Goal: Information Seeking & Learning: Compare options

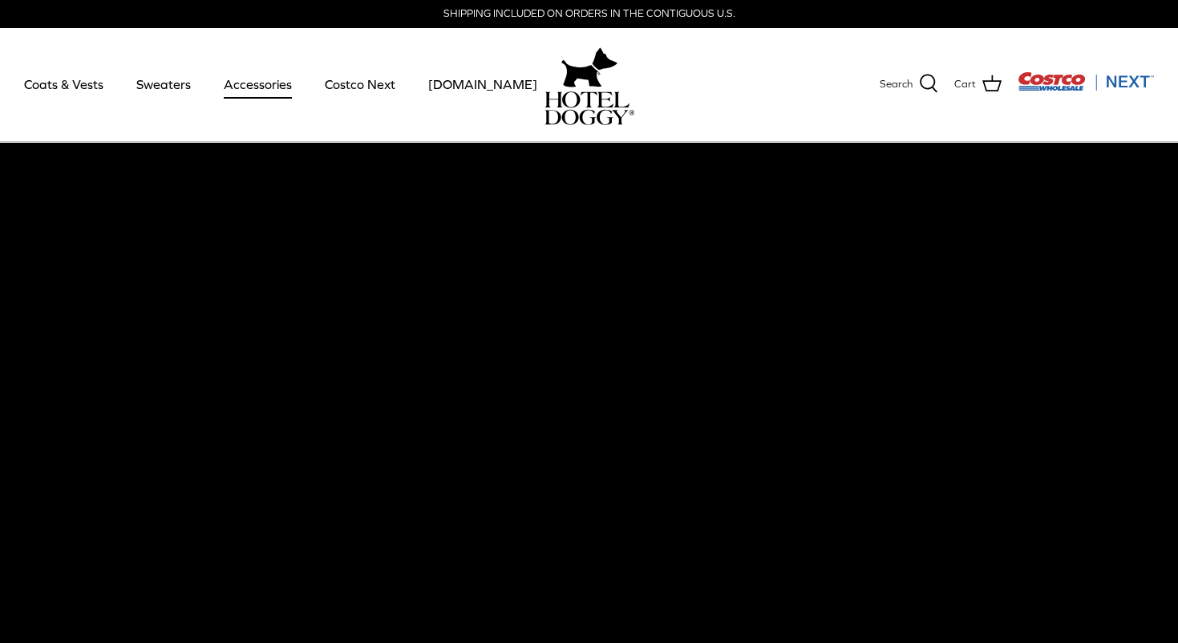
click at [263, 83] on link "Accessories" at bounding box center [257, 84] width 97 height 55
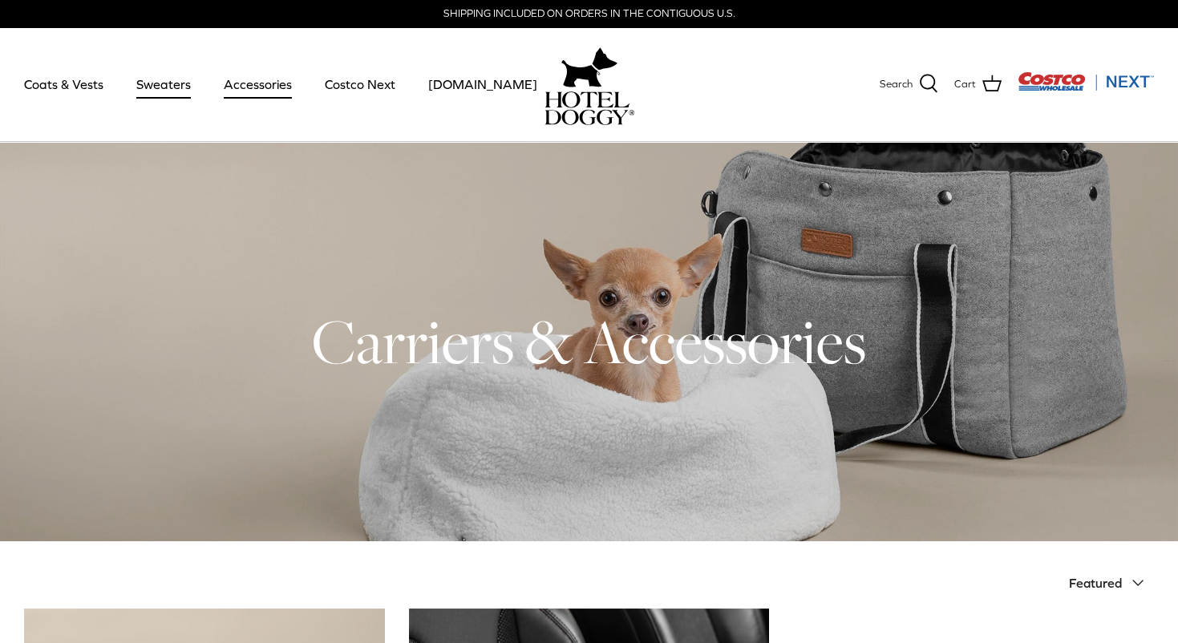
click at [151, 85] on link "Sweaters" at bounding box center [163, 84] width 83 height 55
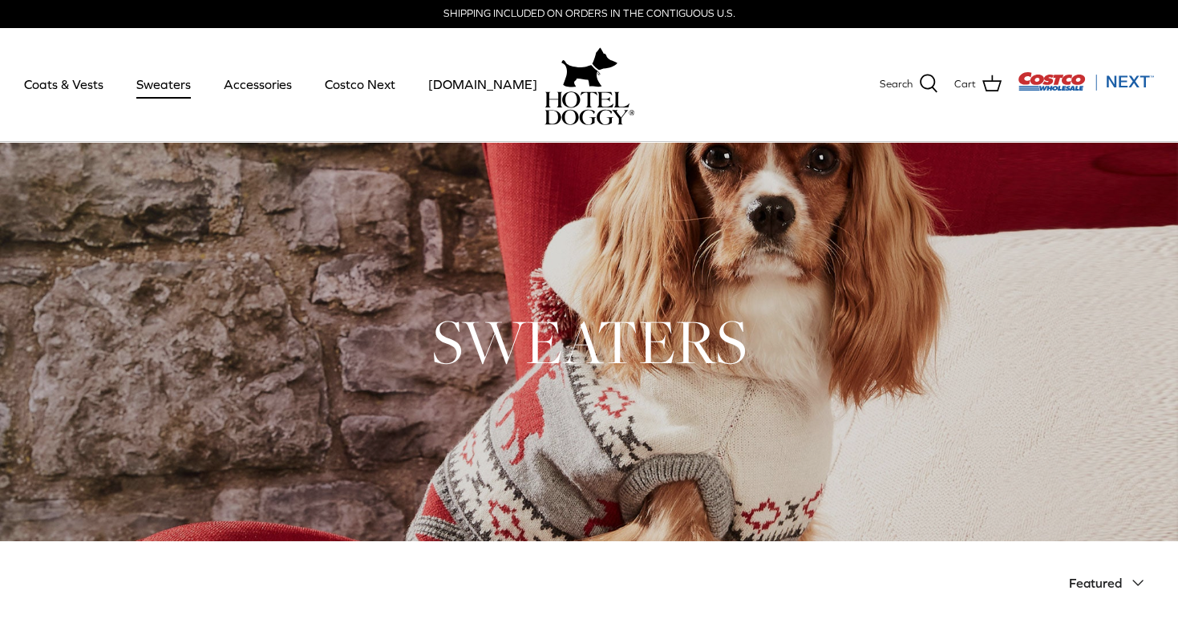
click at [160, 89] on link "Sweaters" at bounding box center [163, 84] width 83 height 55
click at [92, 85] on link "Coats & Vests" at bounding box center [64, 84] width 108 height 55
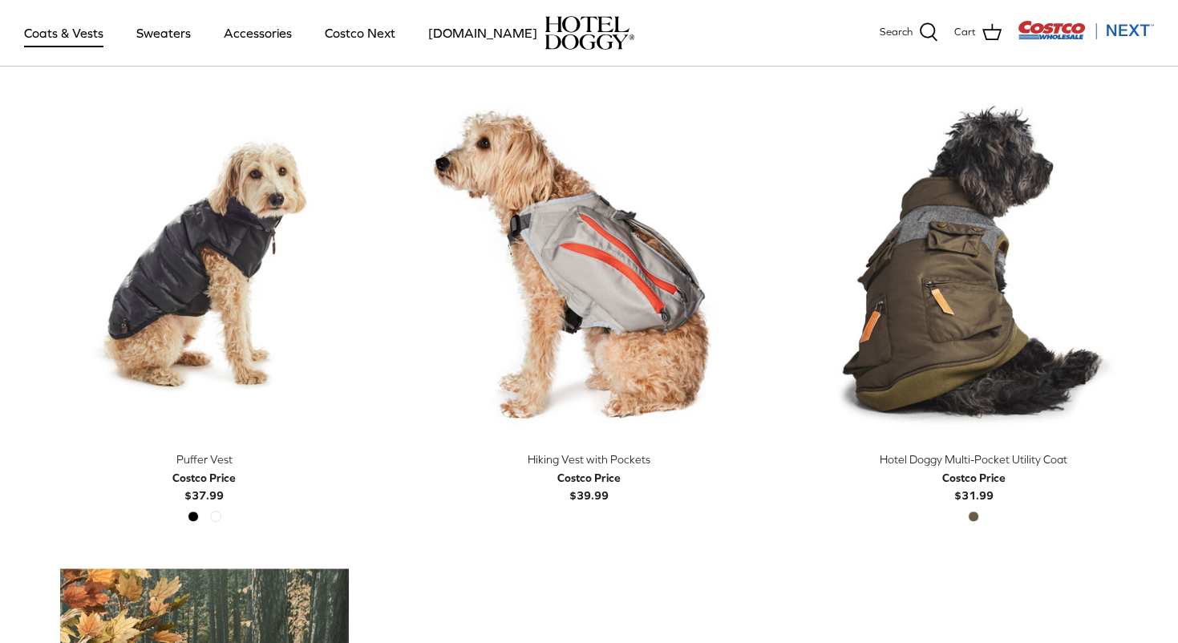
scroll to position [2266, 0]
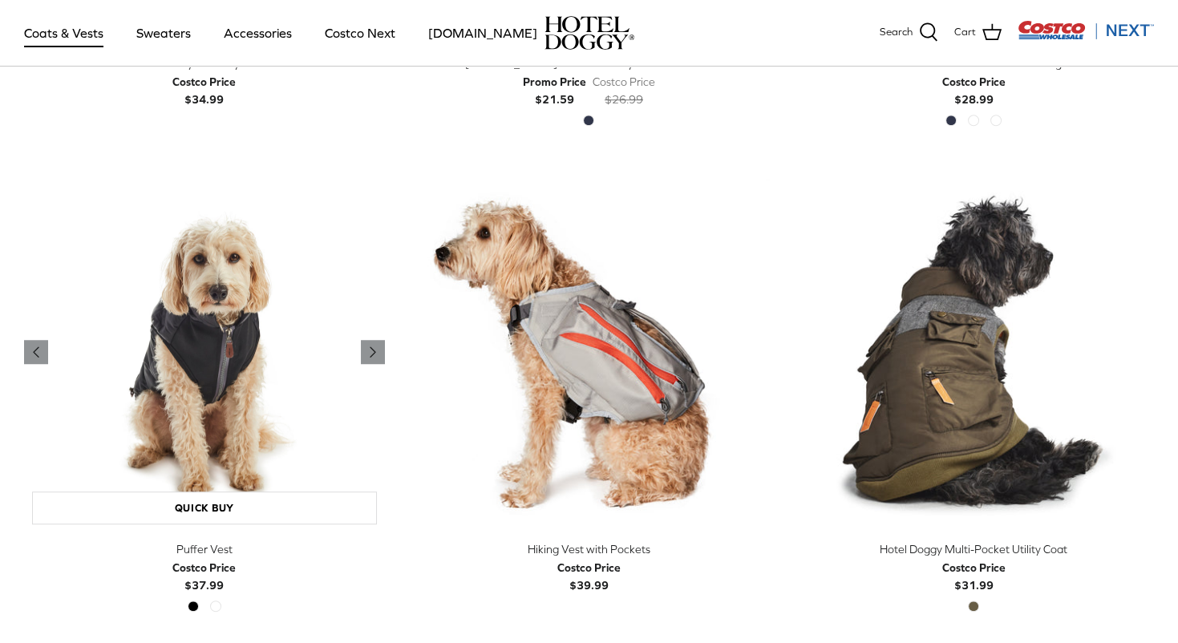
click at [220, 363] on img "Puffer Vest" at bounding box center [204, 352] width 361 height 361
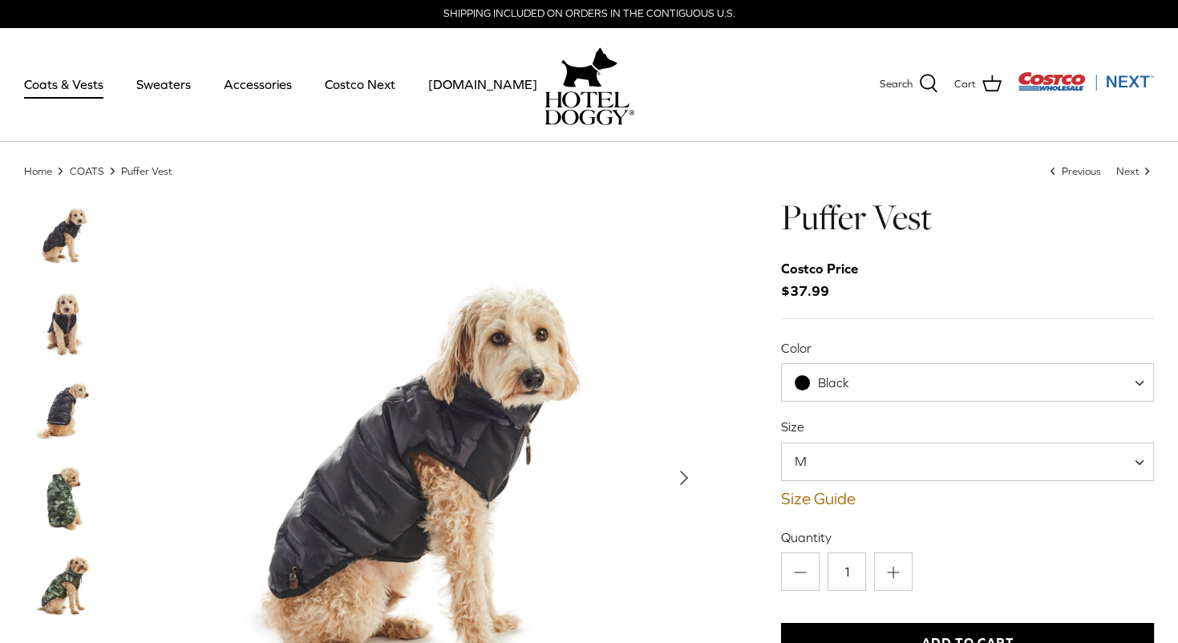
click at [61, 328] on img "Thumbnail Link" at bounding box center [64, 323] width 80 height 80
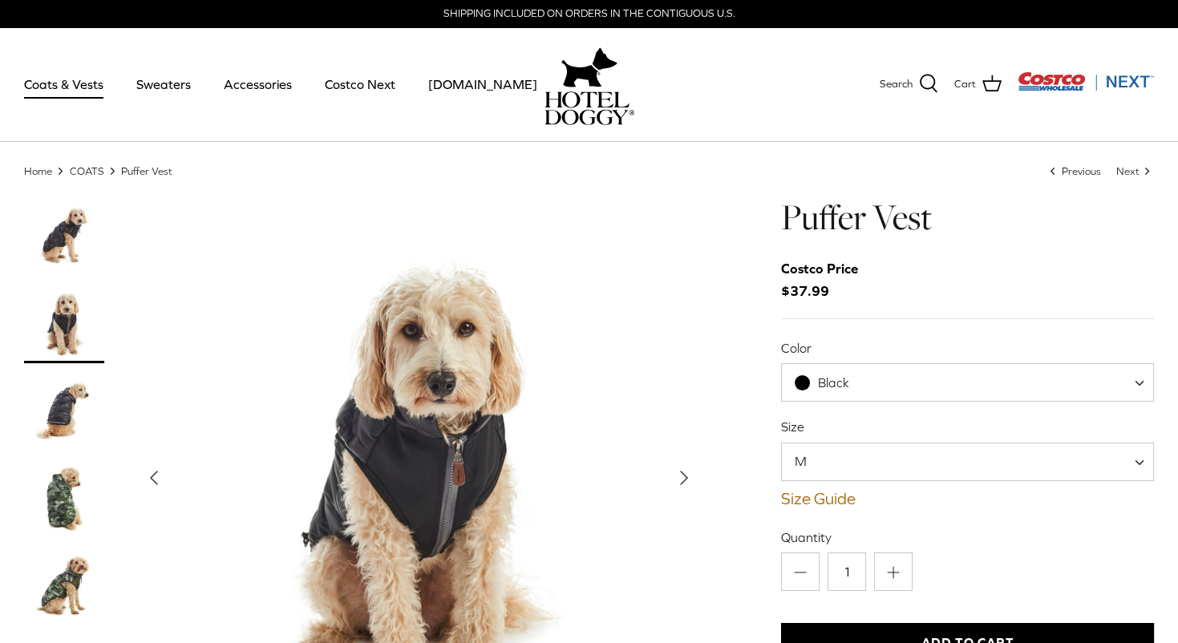
click at [71, 404] on img "Thumbnail Link" at bounding box center [64, 411] width 80 height 80
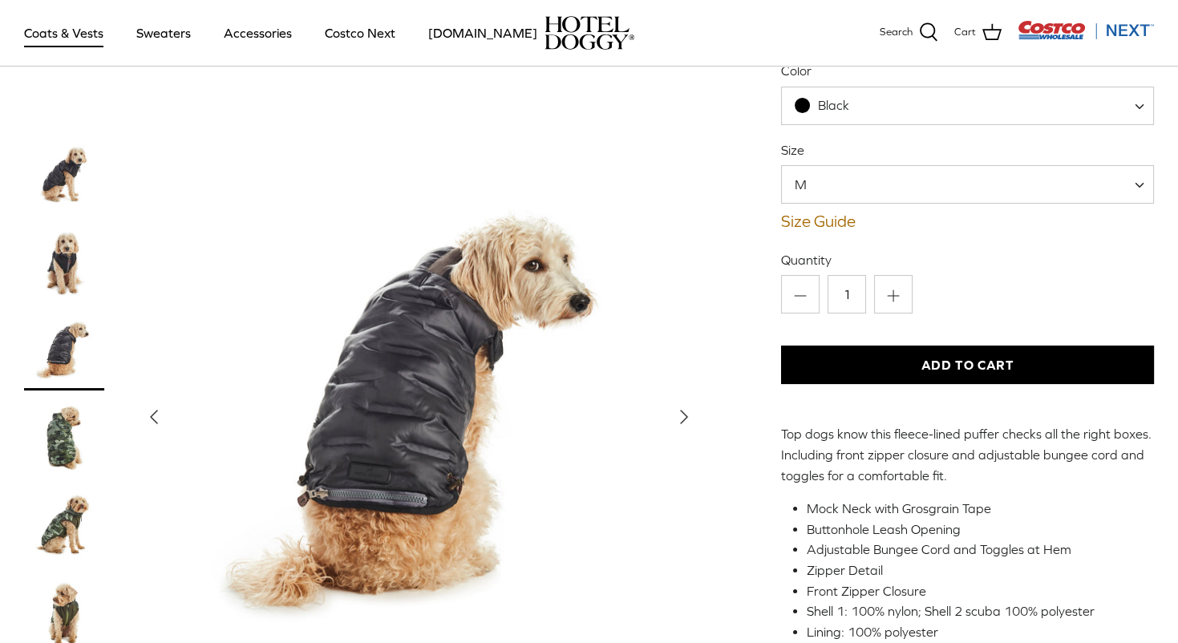
scroll to position [170, 0]
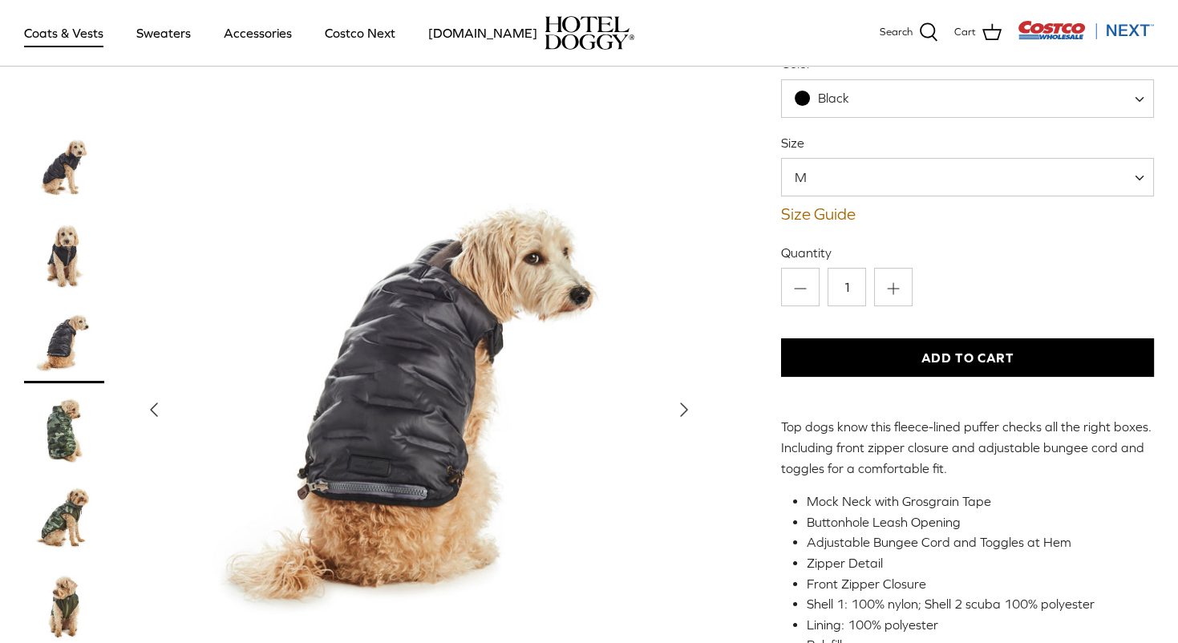
click at [65, 431] on img "Thumbnail Link" at bounding box center [64, 431] width 80 height 80
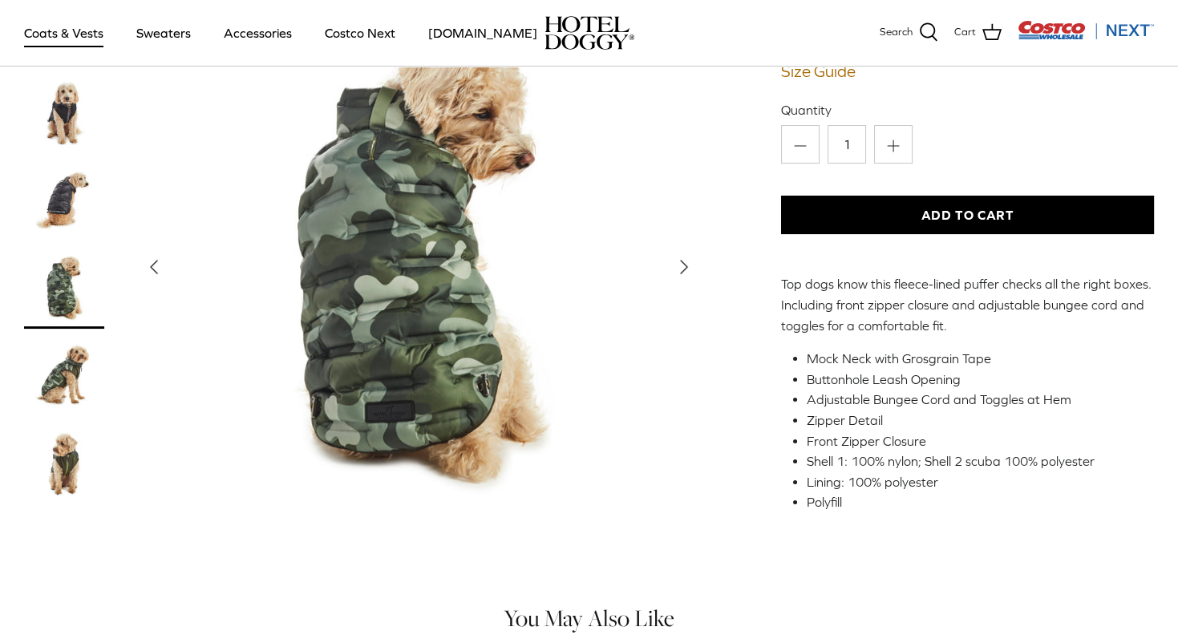
scroll to position [322, 0]
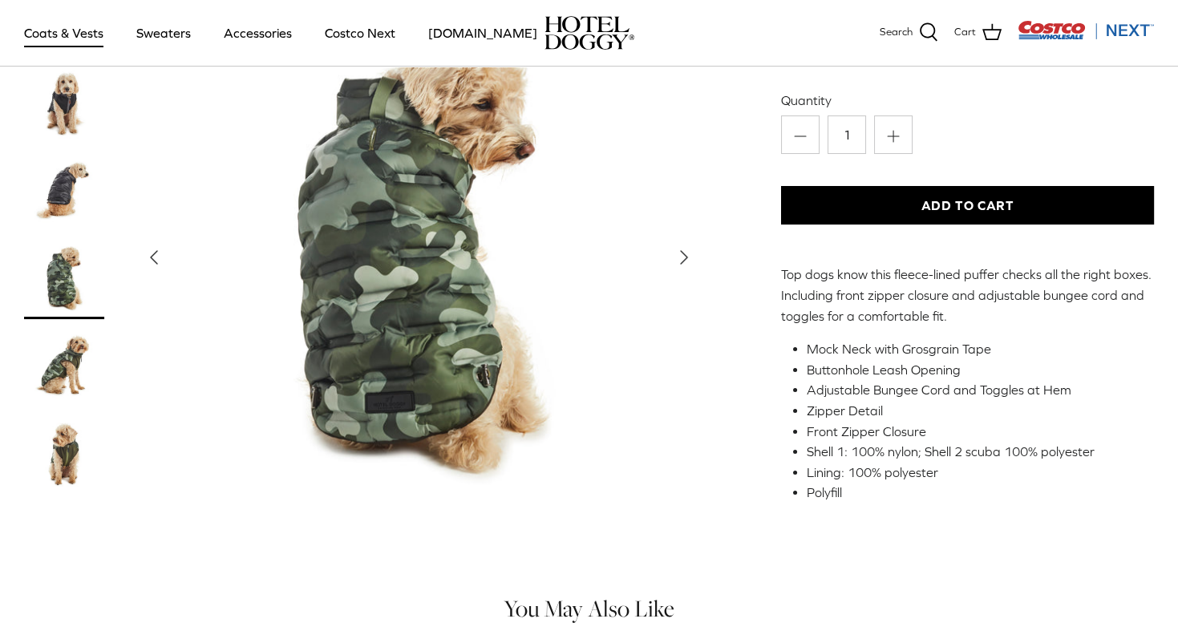
click at [68, 368] on img "Thumbnail Link" at bounding box center [64, 367] width 80 height 80
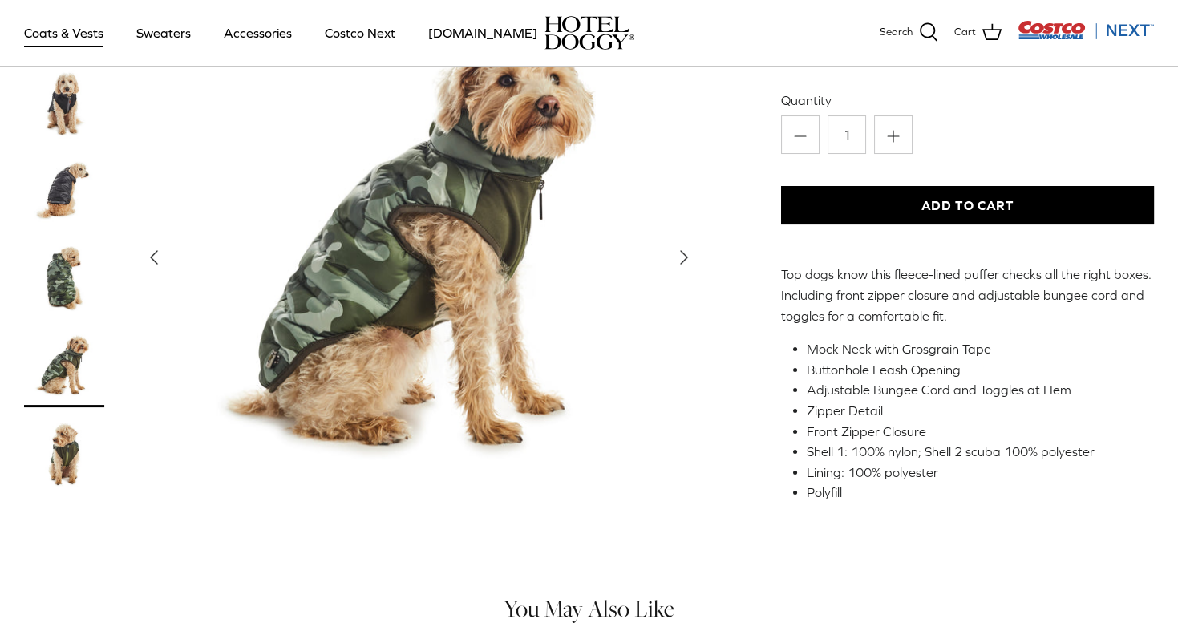
click at [66, 458] on img "Thumbnail Link" at bounding box center [64, 455] width 80 height 80
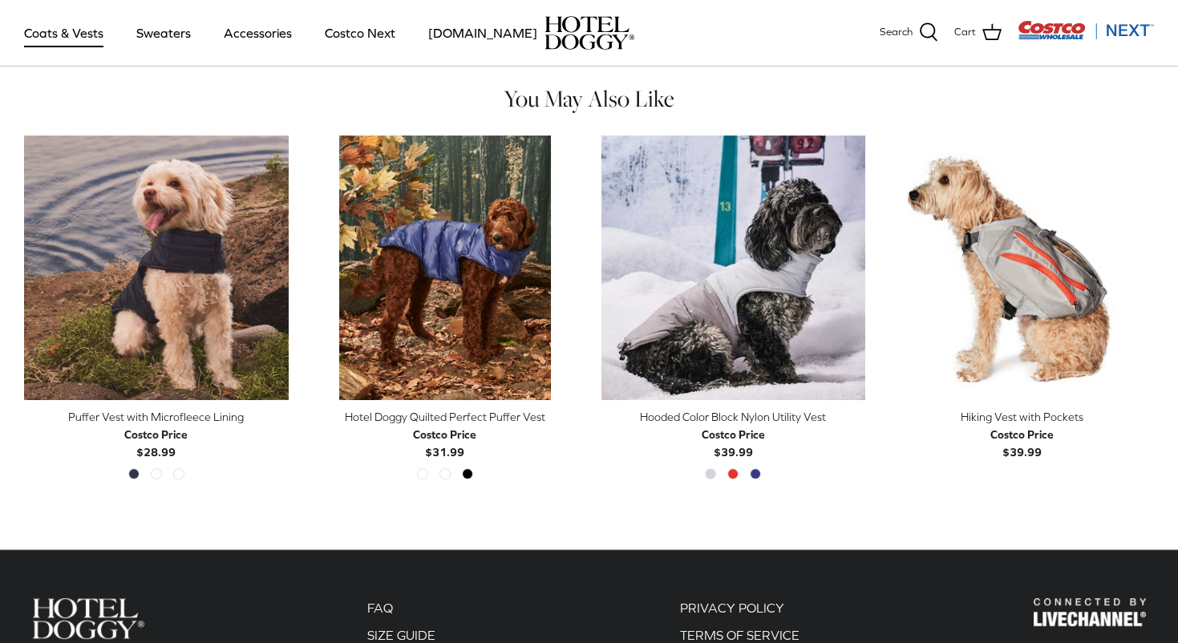
scroll to position [839, 0]
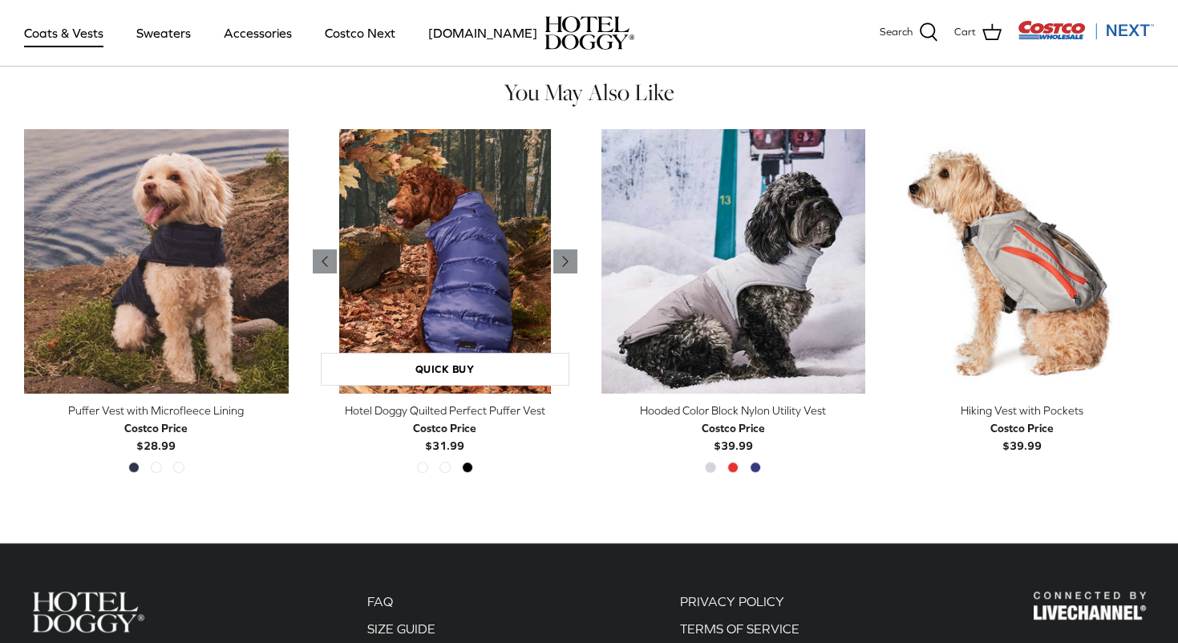
click at [471, 299] on img "Hotel Doggy Quilted Perfect Puffer Vest" at bounding box center [445, 261] width 265 height 265
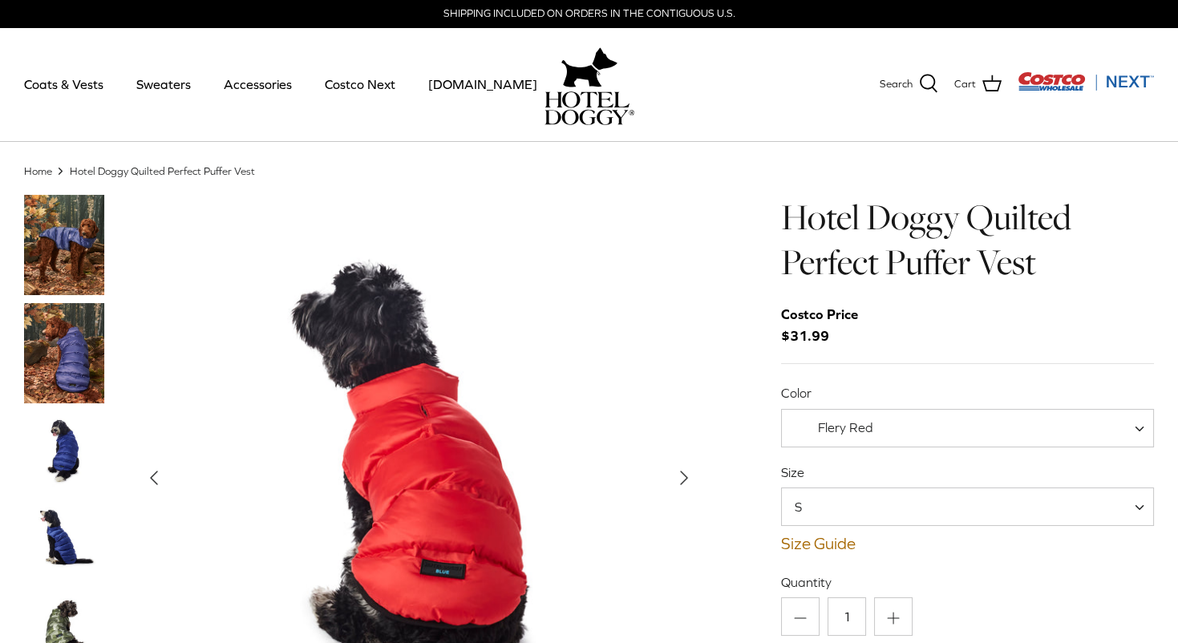
click at [73, 451] on img "Thumbnail Link" at bounding box center [64, 451] width 80 height 80
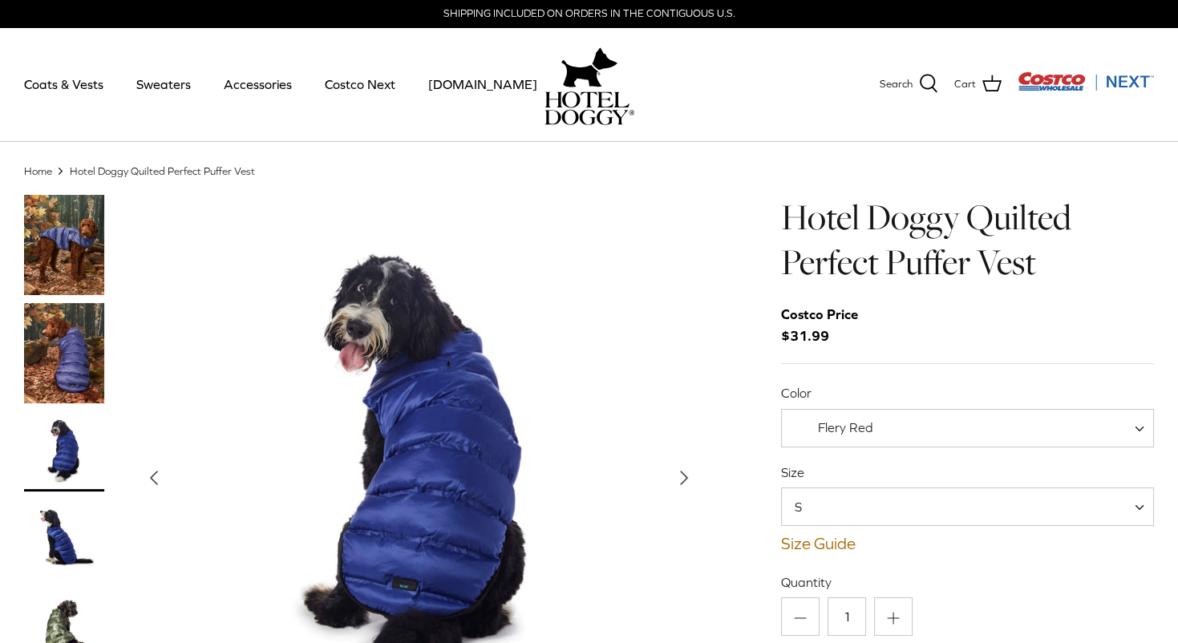
click at [59, 527] on img "Thumbnail Link" at bounding box center [64, 540] width 80 height 80
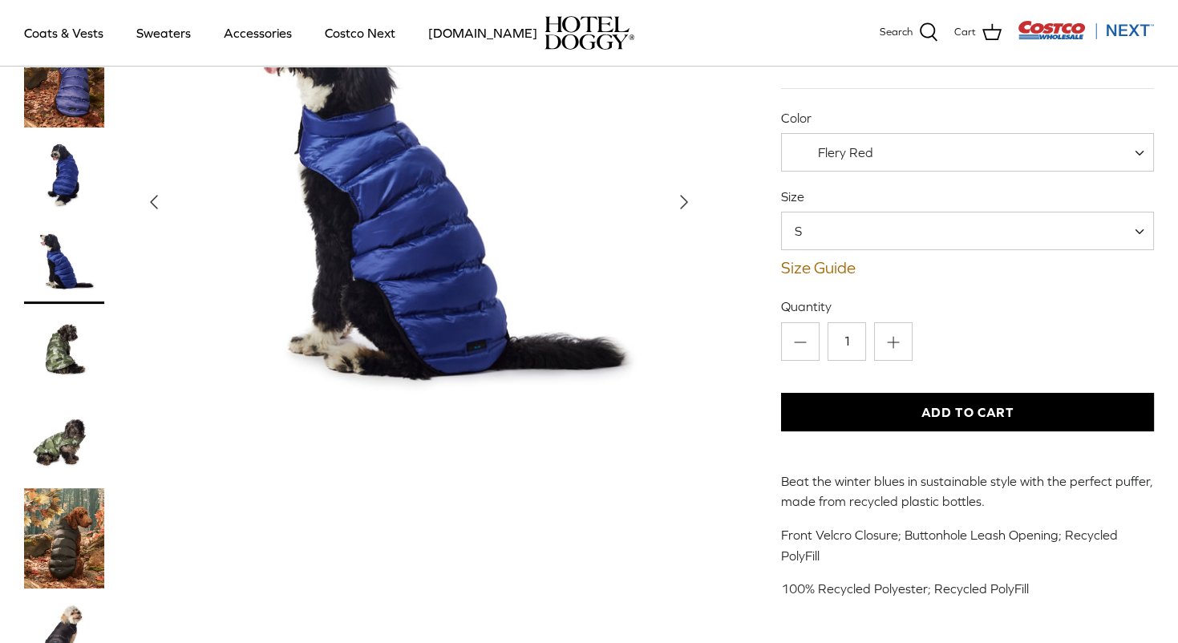
scroll to position [163, 0]
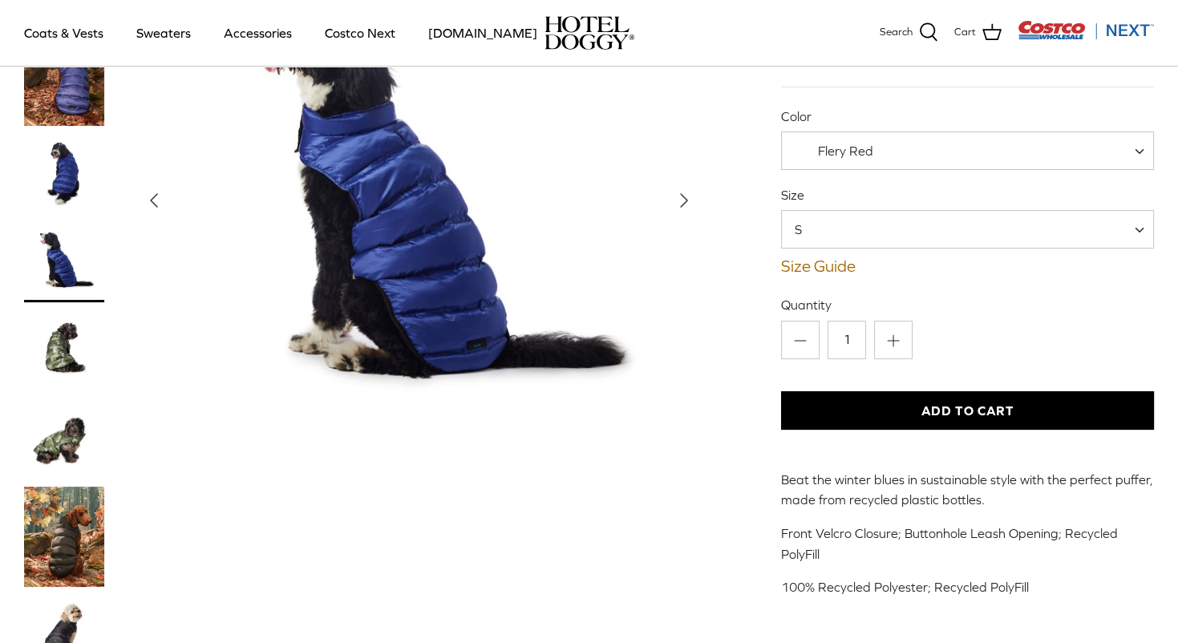
click at [67, 435] on img "Thumbnail Link" at bounding box center [64, 439] width 80 height 80
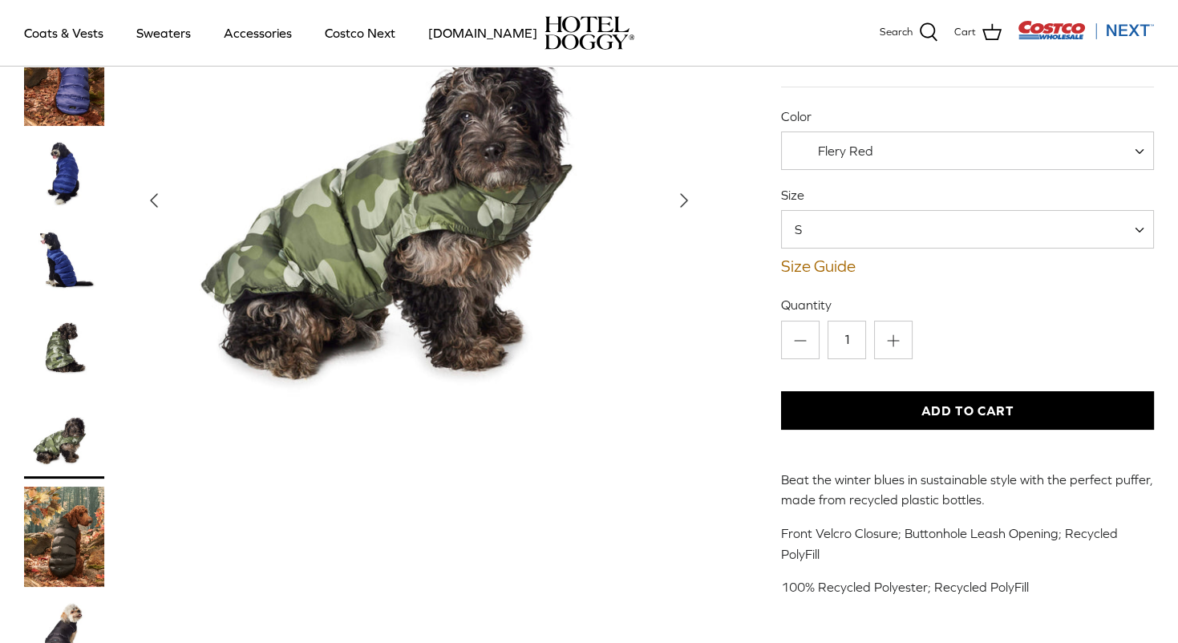
click at [62, 350] on img "Thumbnail Link" at bounding box center [64, 350] width 80 height 80
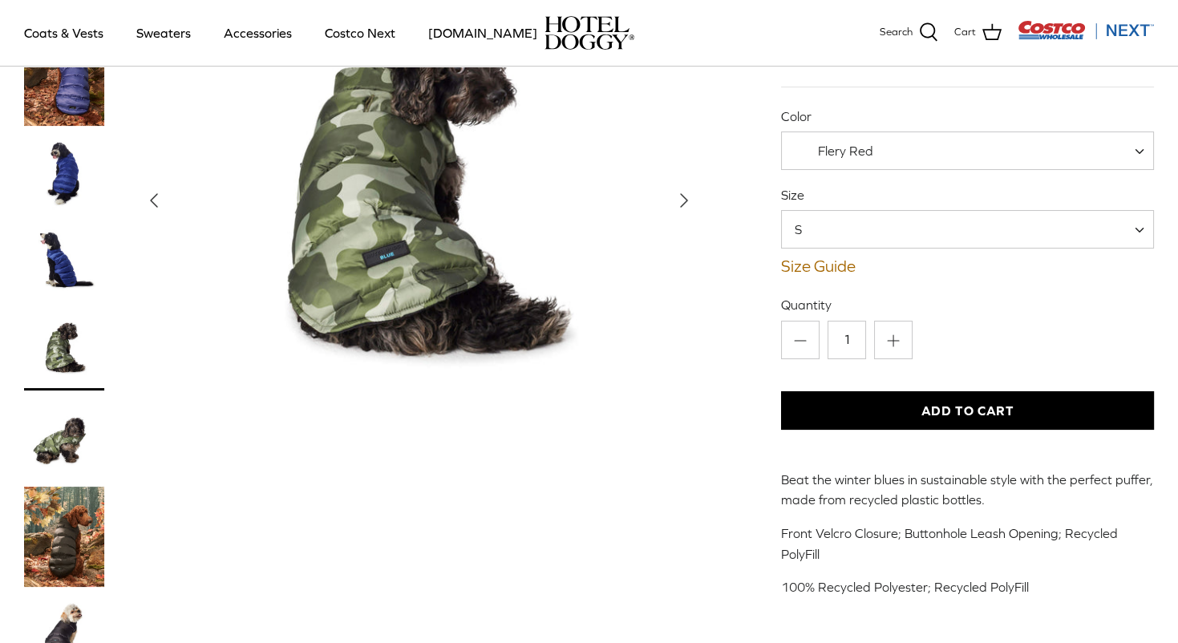
click at [75, 548] on img "Thumbnail Link" at bounding box center [64, 537] width 80 height 100
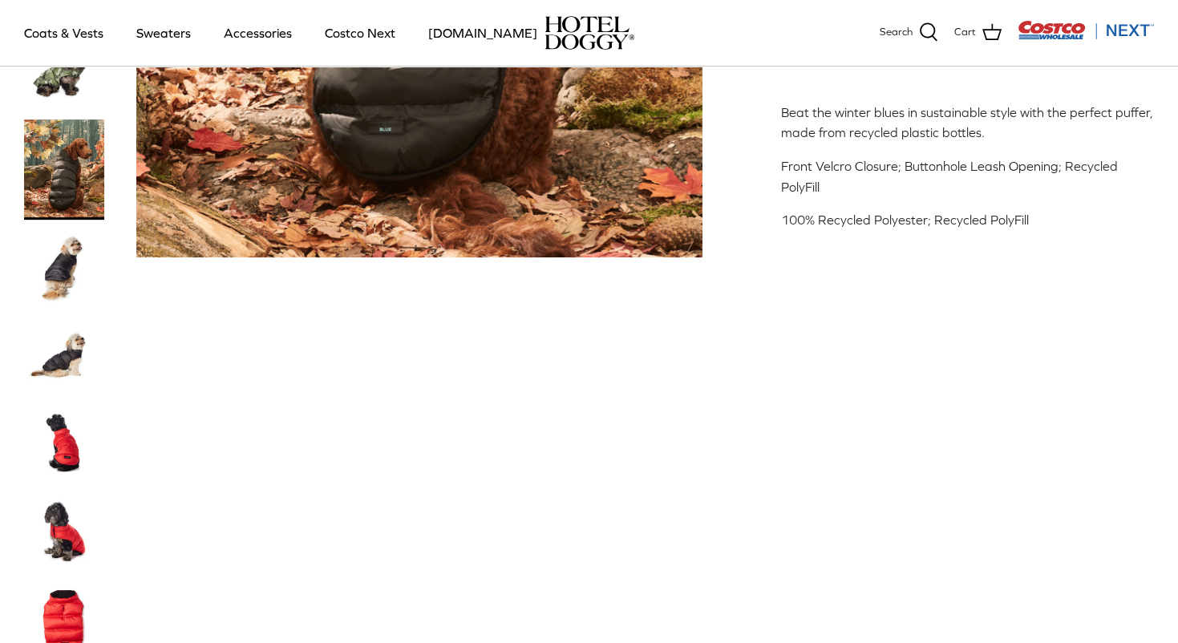
scroll to position [532, 0]
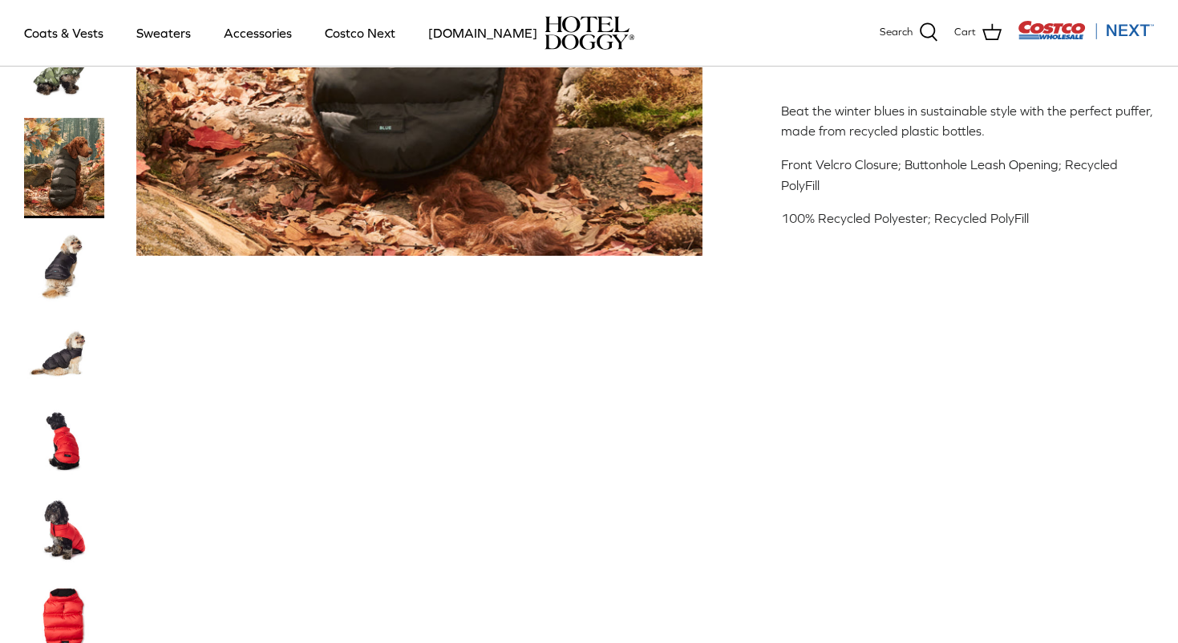
click at [75, 548] on img "Thumbnail Link" at bounding box center [64, 531] width 80 height 80
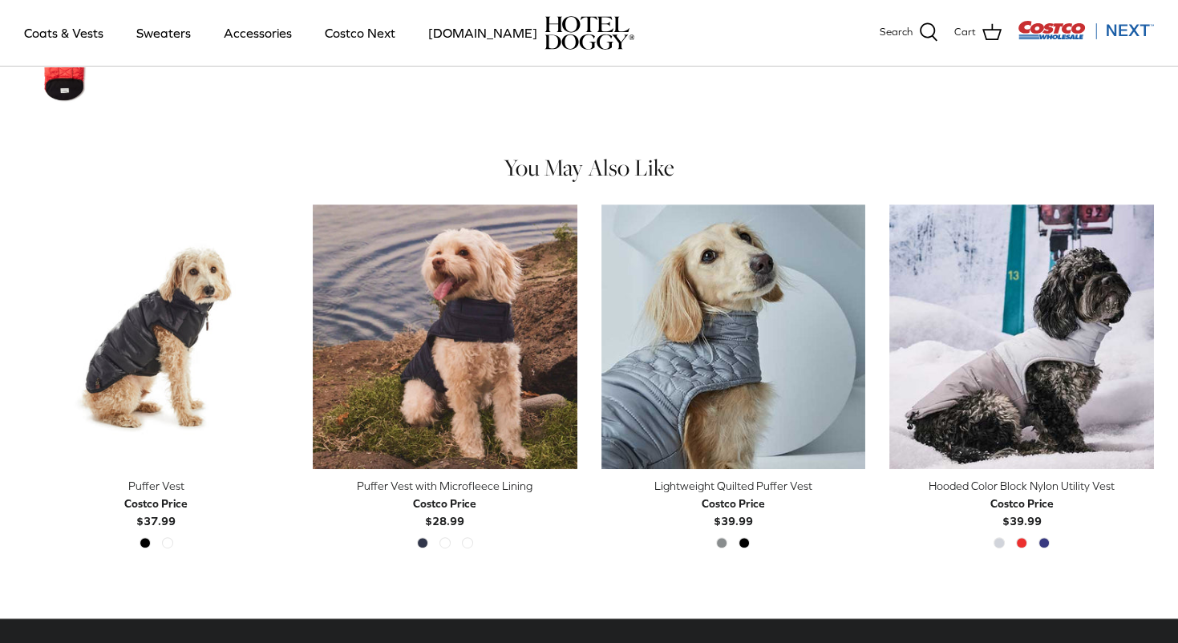
scroll to position [1172, 0]
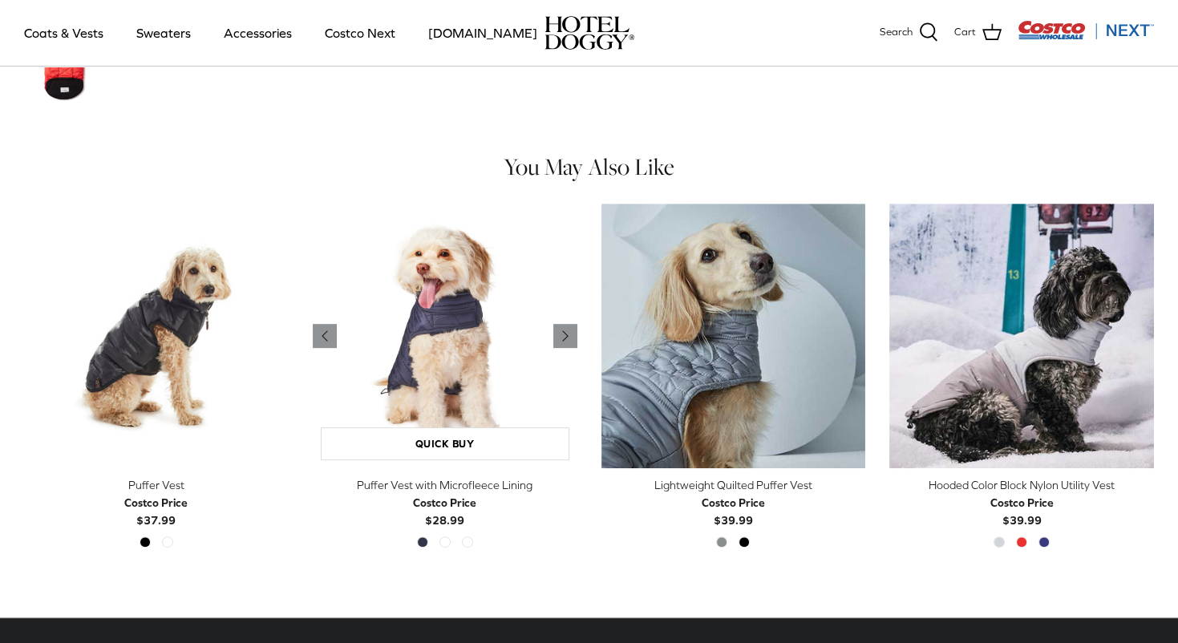
click at [432, 415] on img "Puffer Vest with Microfleece Lining" at bounding box center [445, 336] width 265 height 265
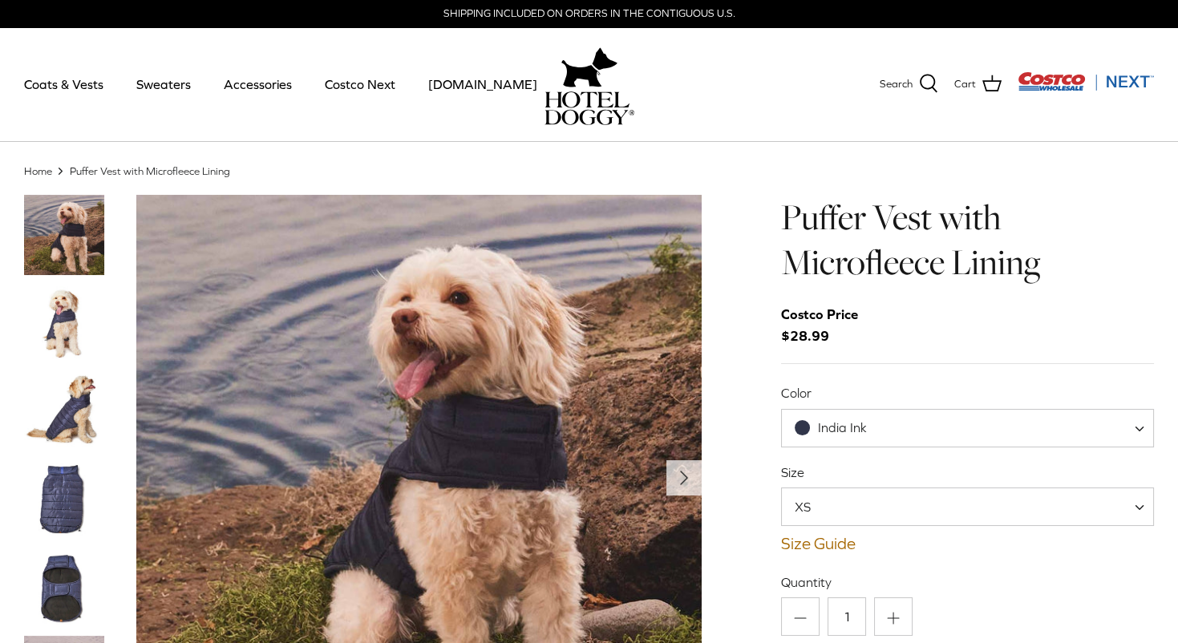
click at [75, 497] on img "Thumbnail Link" at bounding box center [64, 500] width 80 height 80
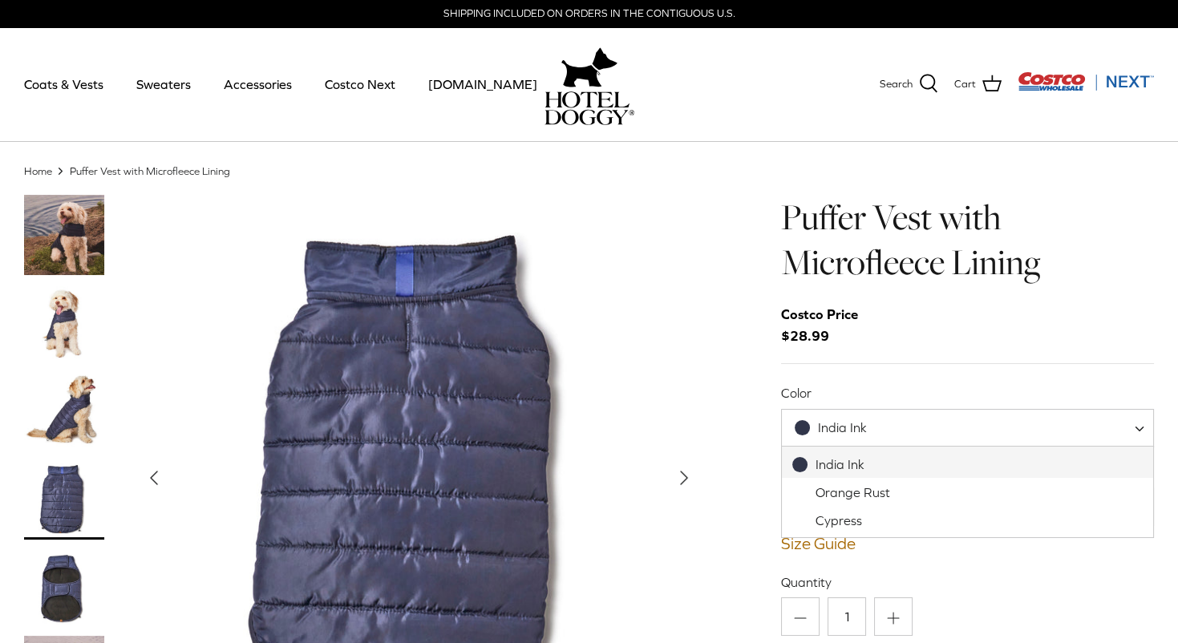
click at [878, 423] on span "India Ink" at bounding box center [840, 427] width 117 height 17
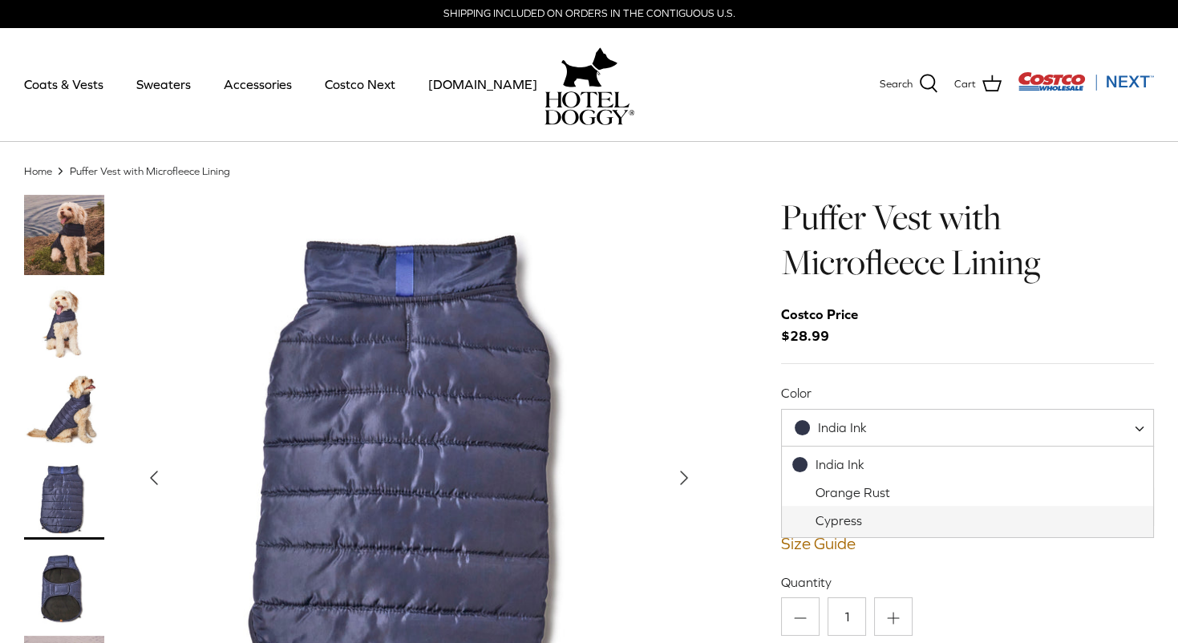
select select "Cypress"
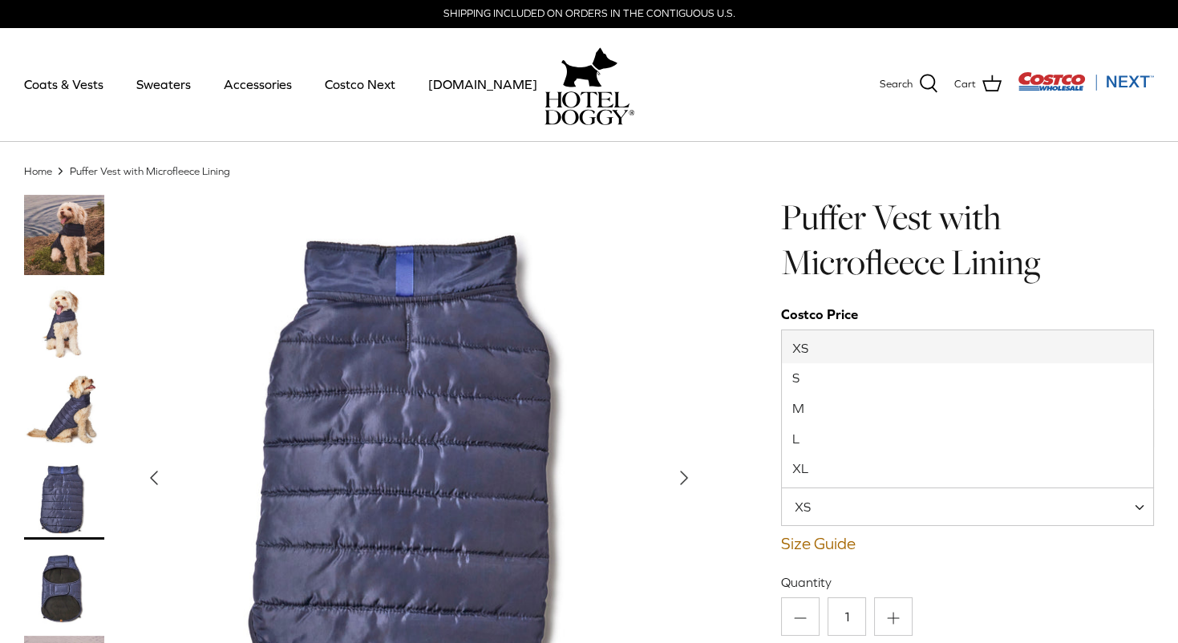
click at [858, 507] on span "XS" at bounding box center [967, 507] width 373 height 38
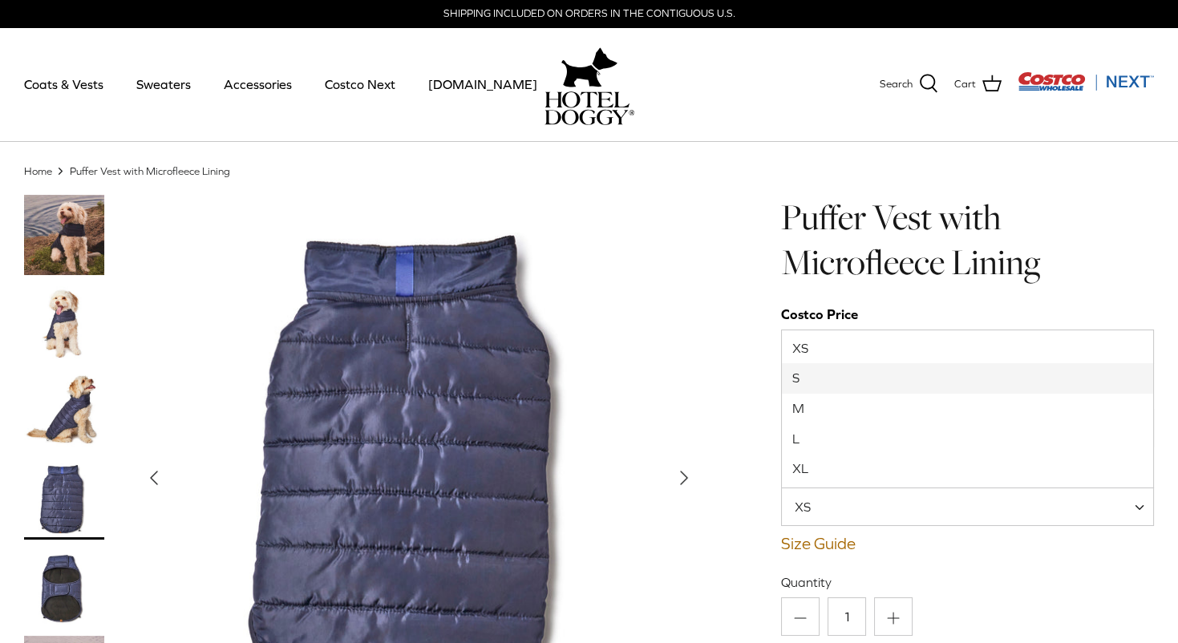
select select "S"
click at [888, 423] on span "Cypress" at bounding box center [839, 427] width 115 height 17
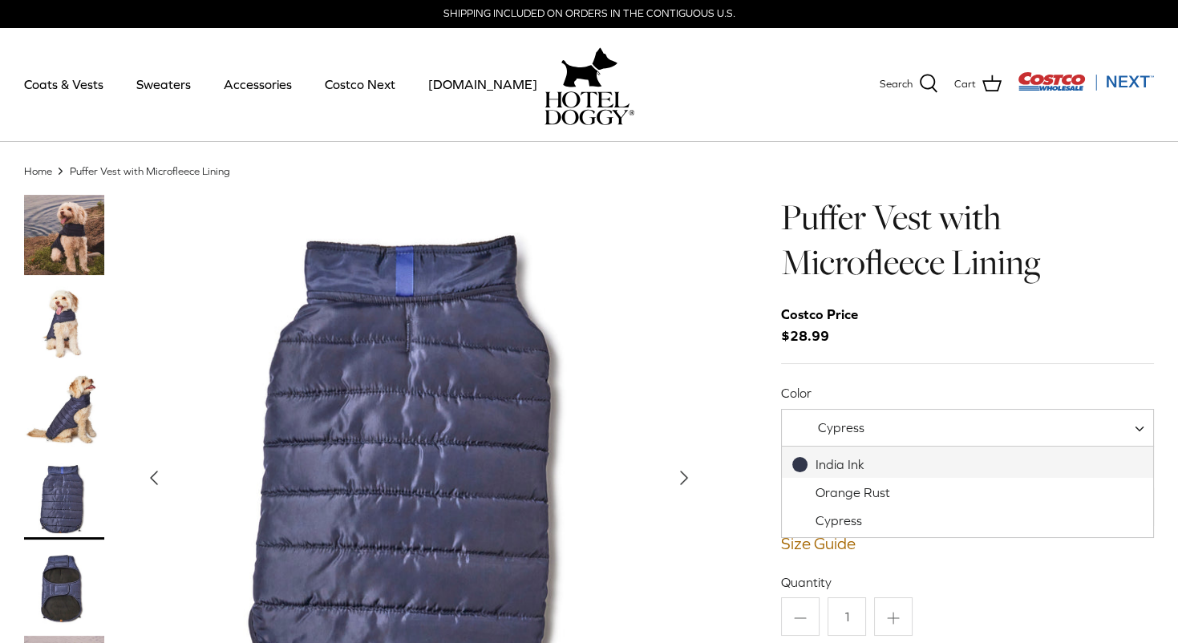
select select "India Ink"
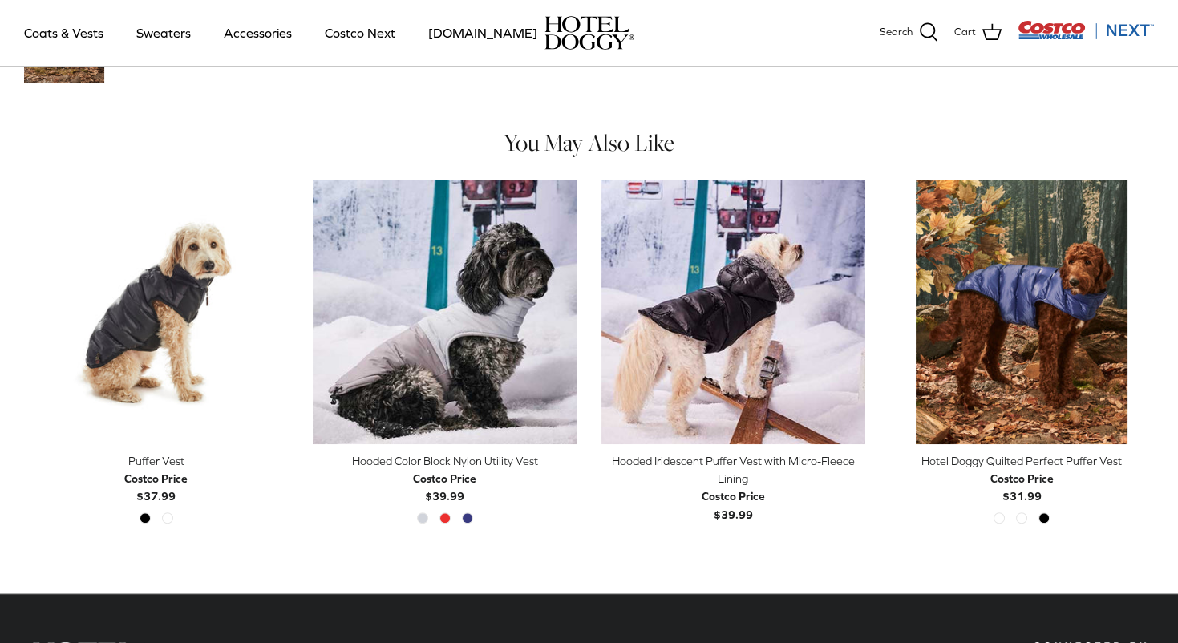
scroll to position [1617, 0]
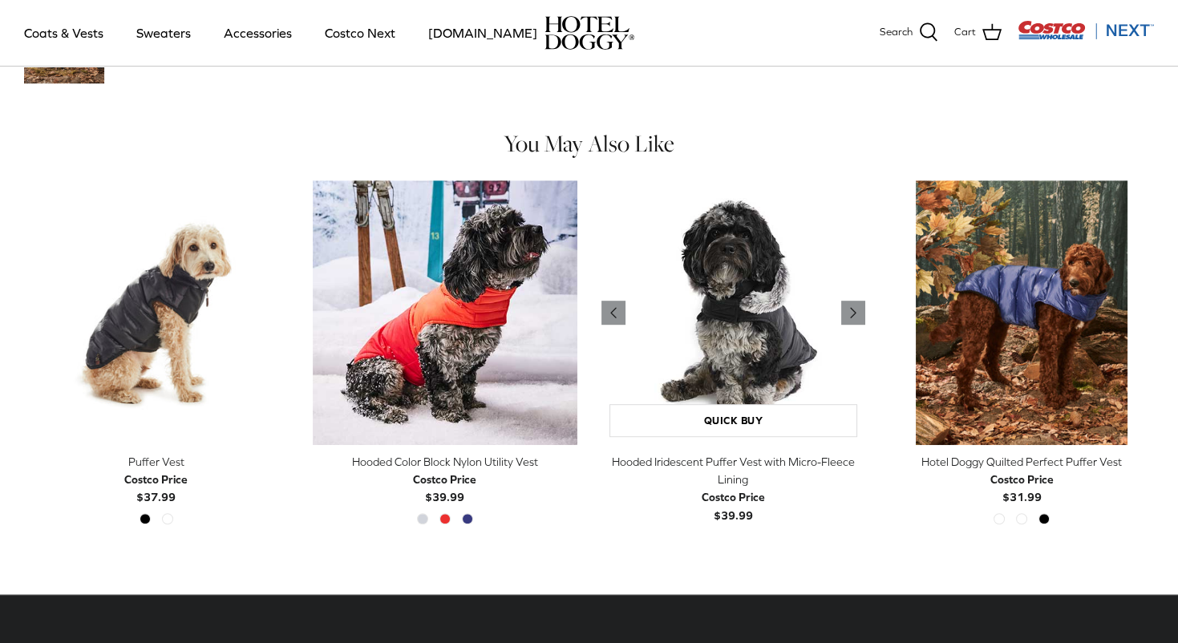
click at [750, 363] on img "Hooded Iridescent Puffer Vest with Micro-Fleece Lining" at bounding box center [733, 312] width 265 height 265
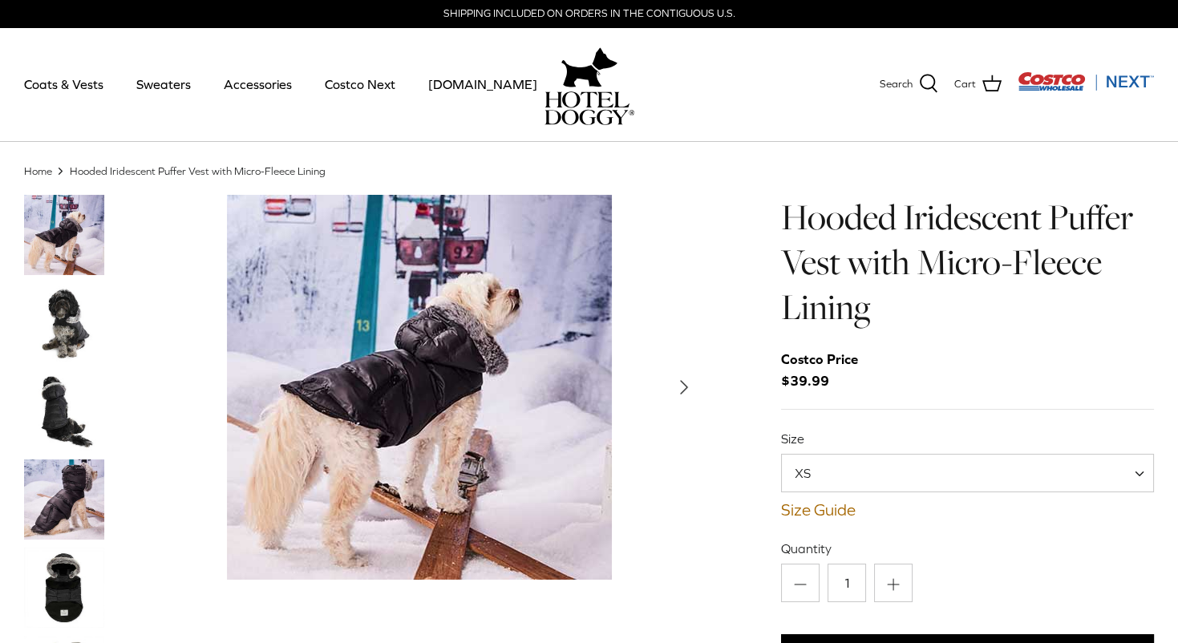
click at [69, 312] on img "Thumbnail Link" at bounding box center [64, 323] width 80 height 80
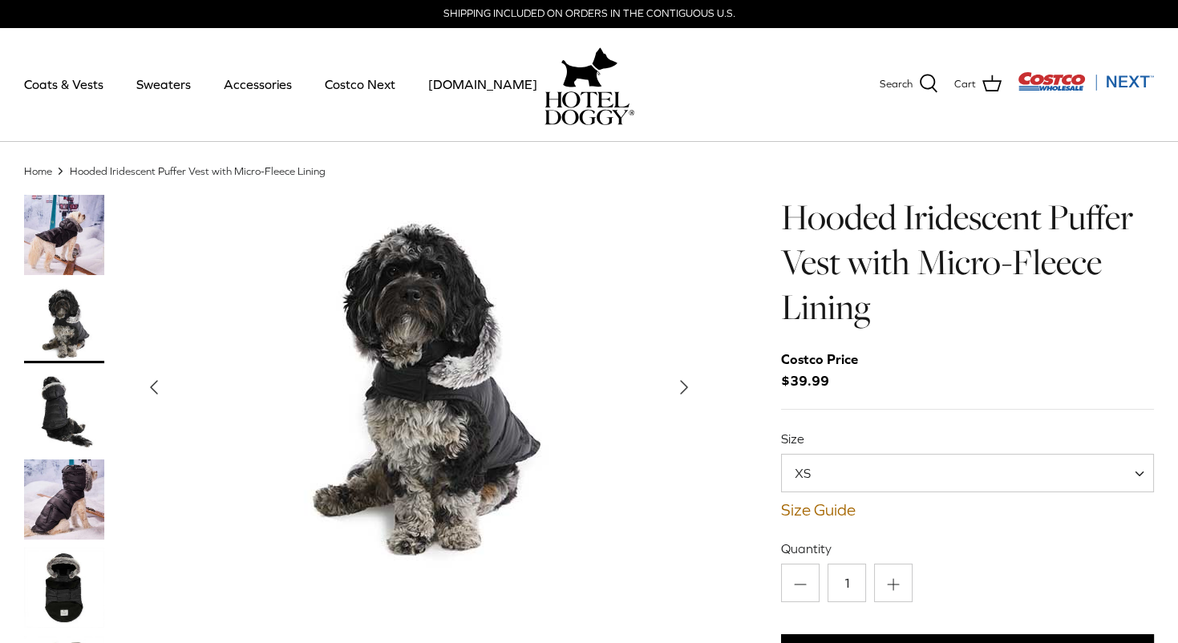
click at [55, 396] on img "Thumbnail Link" at bounding box center [64, 411] width 80 height 80
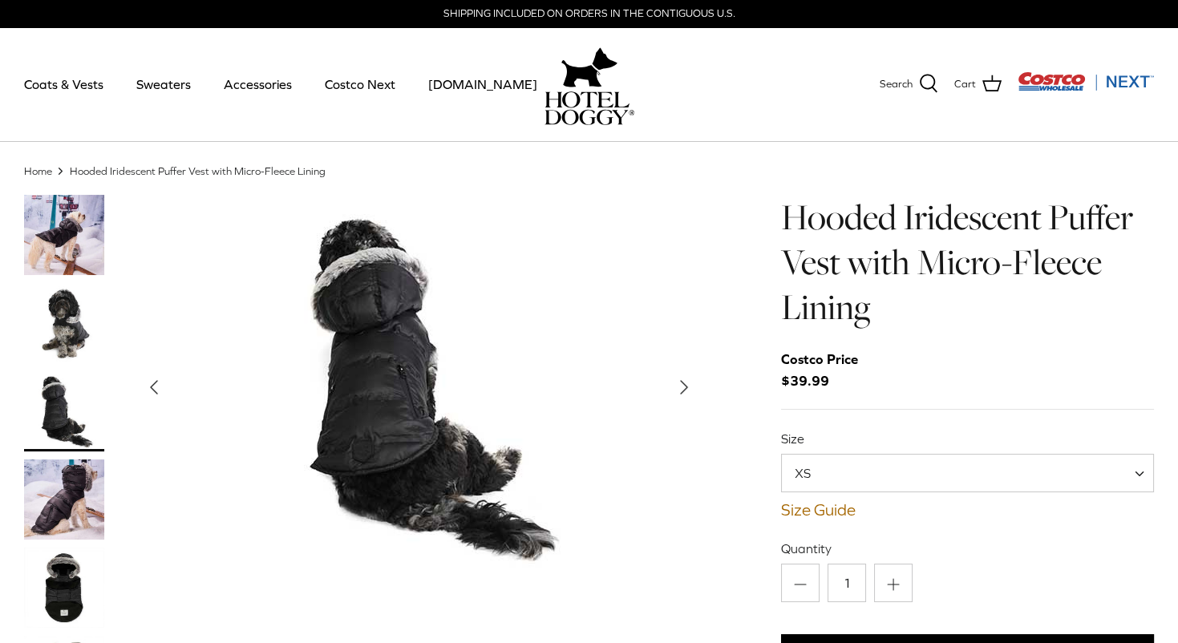
click at [66, 504] on img "Thumbnail Link" at bounding box center [64, 500] width 80 height 80
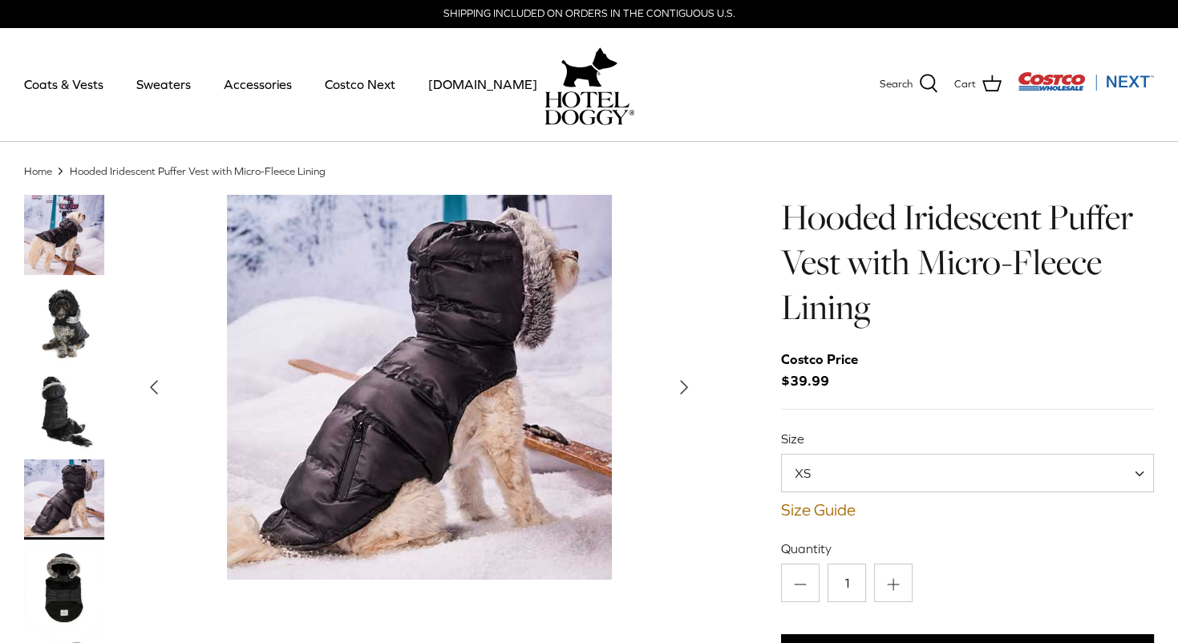
click at [71, 589] on img "Thumbnail Link" at bounding box center [64, 588] width 80 height 80
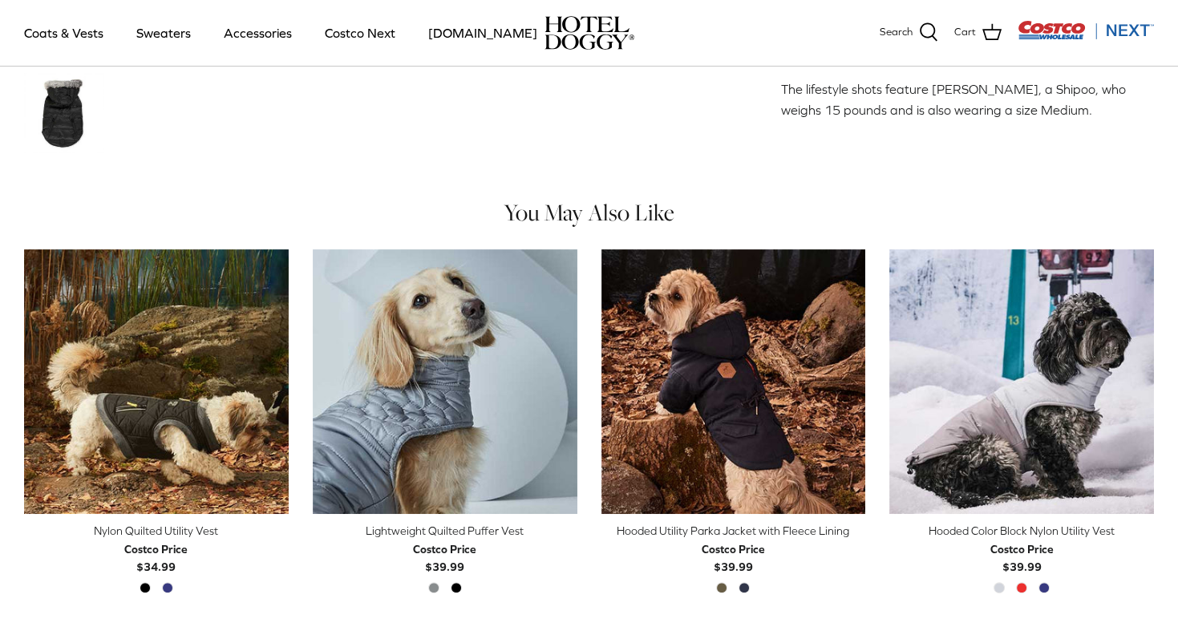
scroll to position [901, 0]
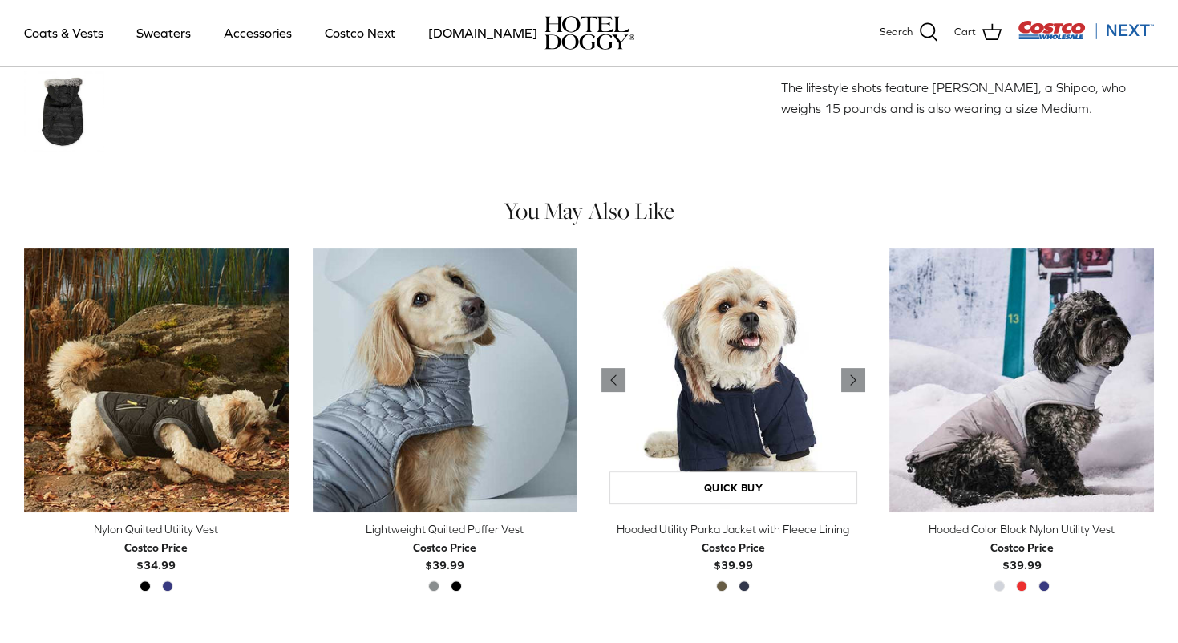
click at [736, 397] on img "Hooded Utility Parka Jacket with Fleece Lining" at bounding box center [733, 380] width 265 height 265
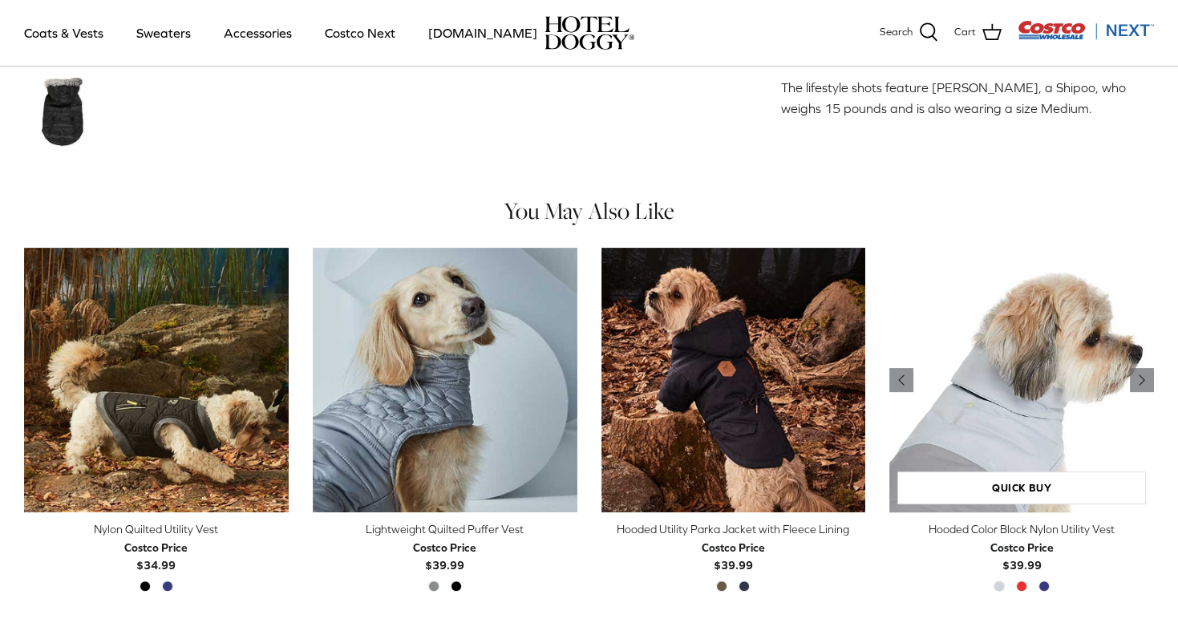
scroll to position [909, 0]
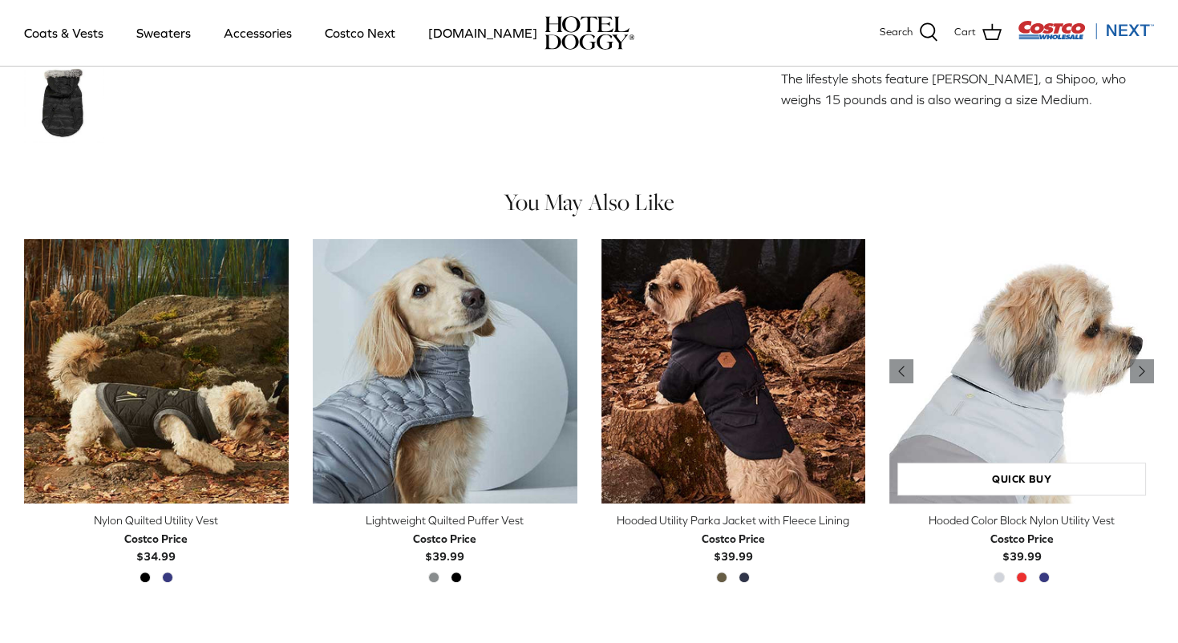
click at [1003, 383] on img "Hooded Color Block Nylon Utility Vest" at bounding box center [1021, 371] width 265 height 265
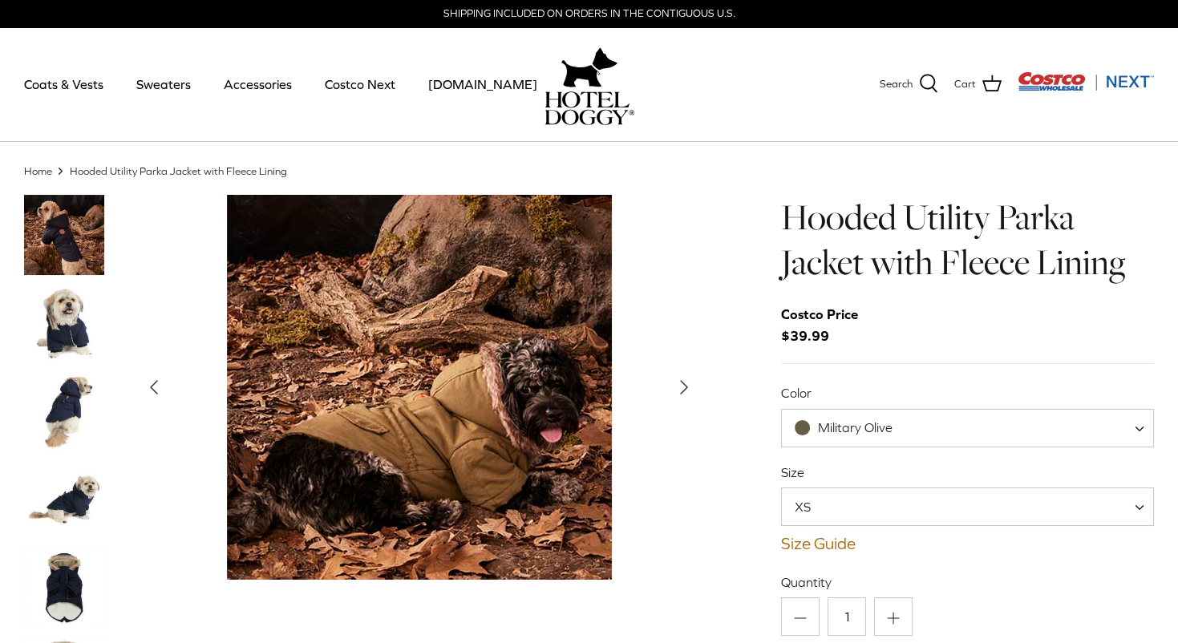
click at [71, 326] on img "Thumbnail Link" at bounding box center [64, 323] width 80 height 80
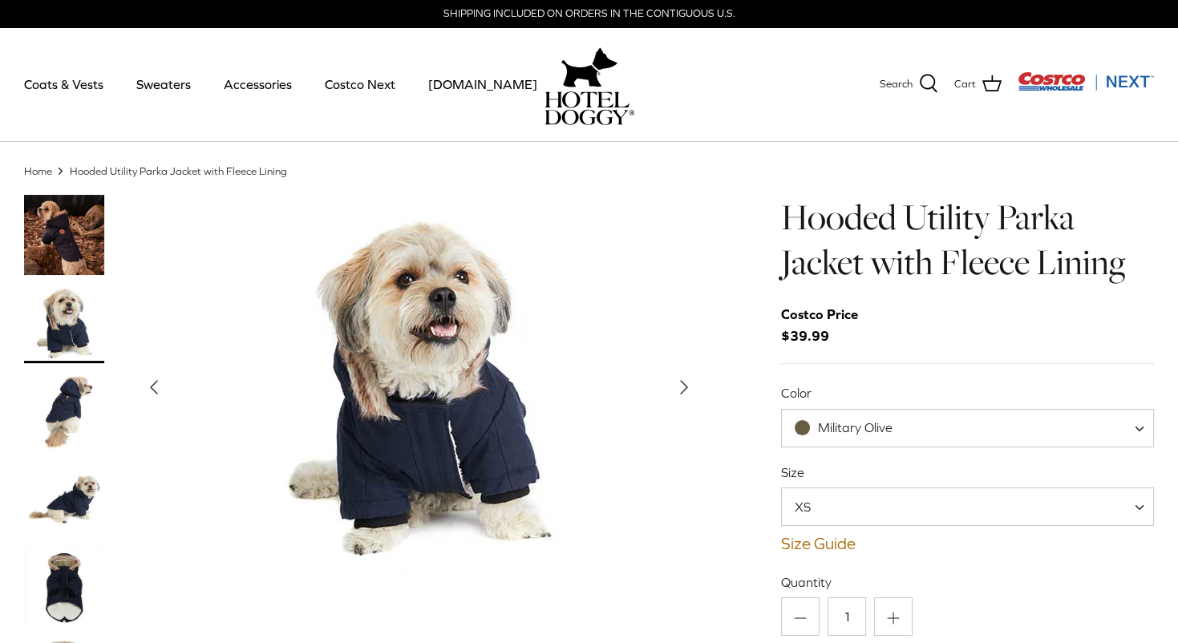
click at [70, 407] on img "Thumbnail Link" at bounding box center [64, 411] width 80 height 80
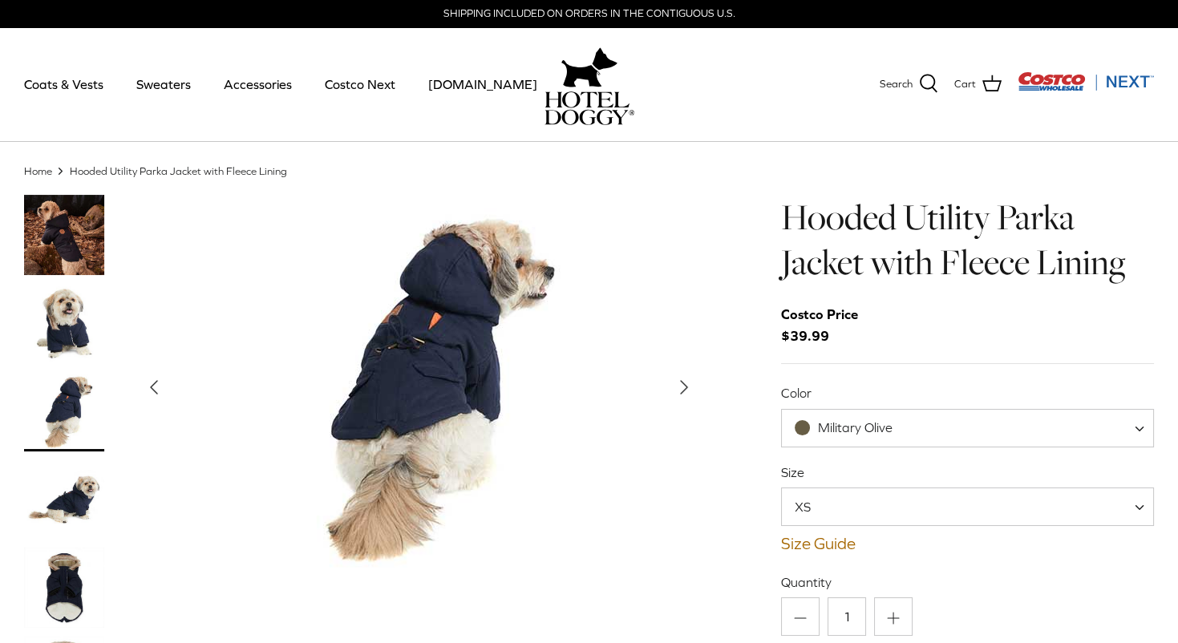
click at [79, 489] on img "Thumbnail Link" at bounding box center [64, 500] width 80 height 80
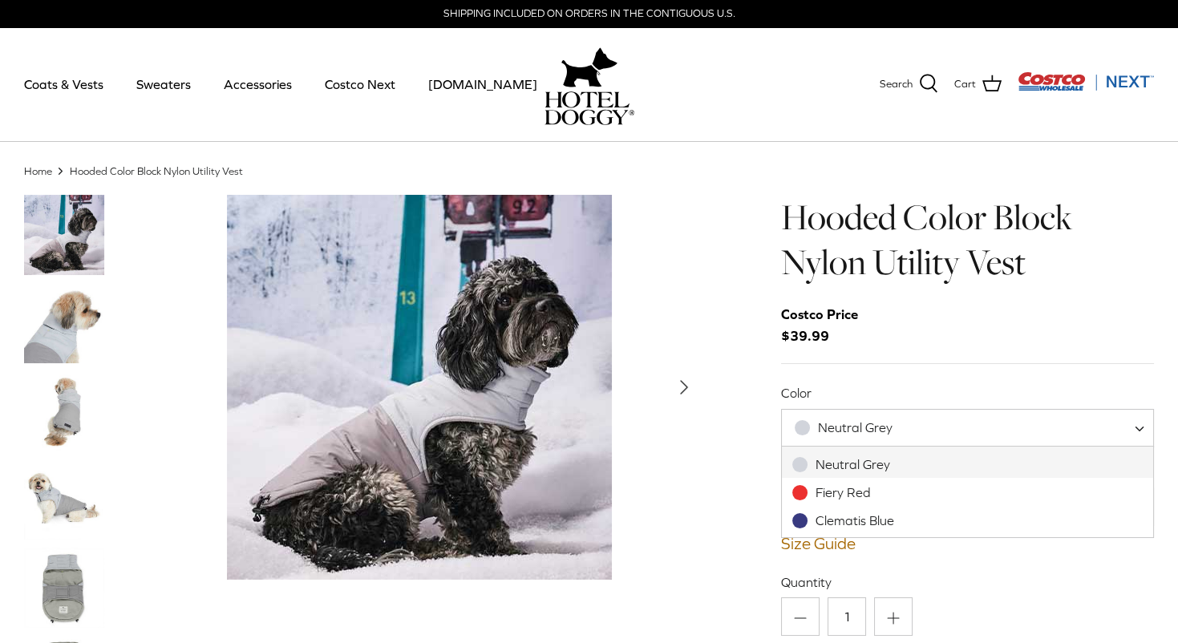
click at [943, 415] on span "Neutral Grey" at bounding box center [967, 428] width 373 height 38
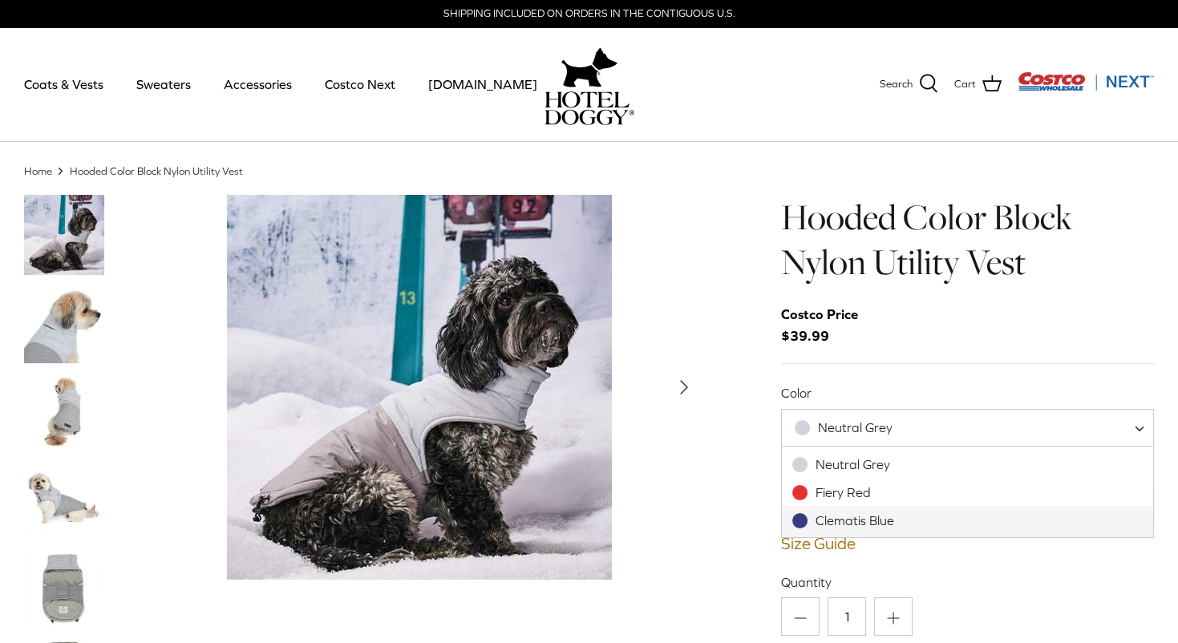
select select "Clematis Blue"
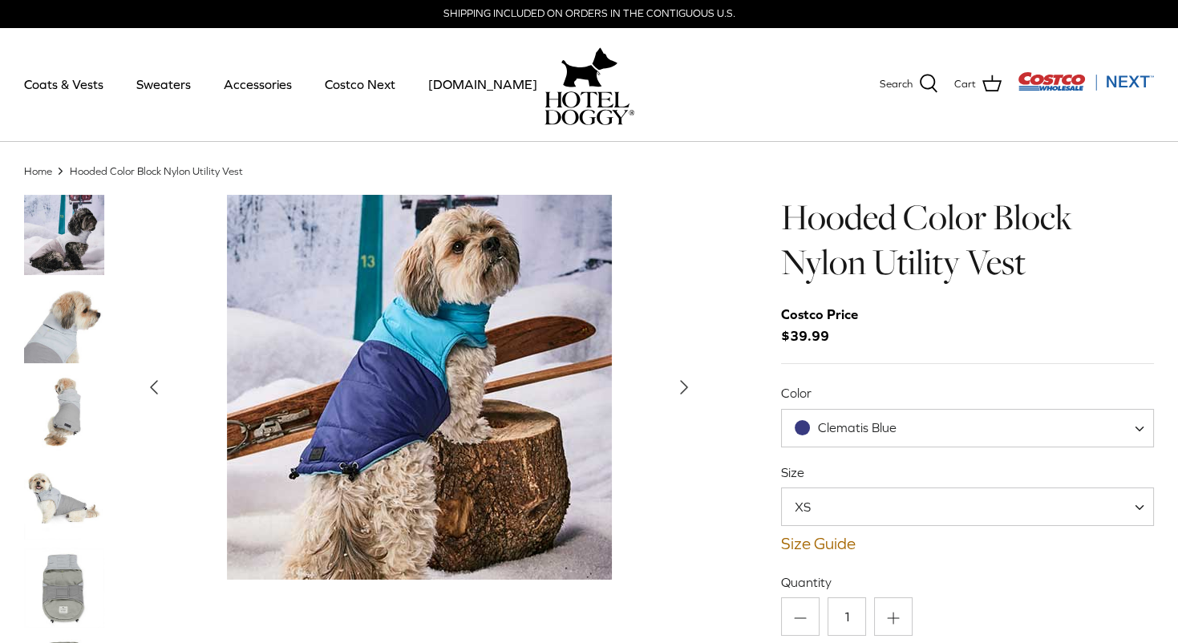
click at [58, 325] on img "Thumbnail Link" at bounding box center [64, 323] width 80 height 80
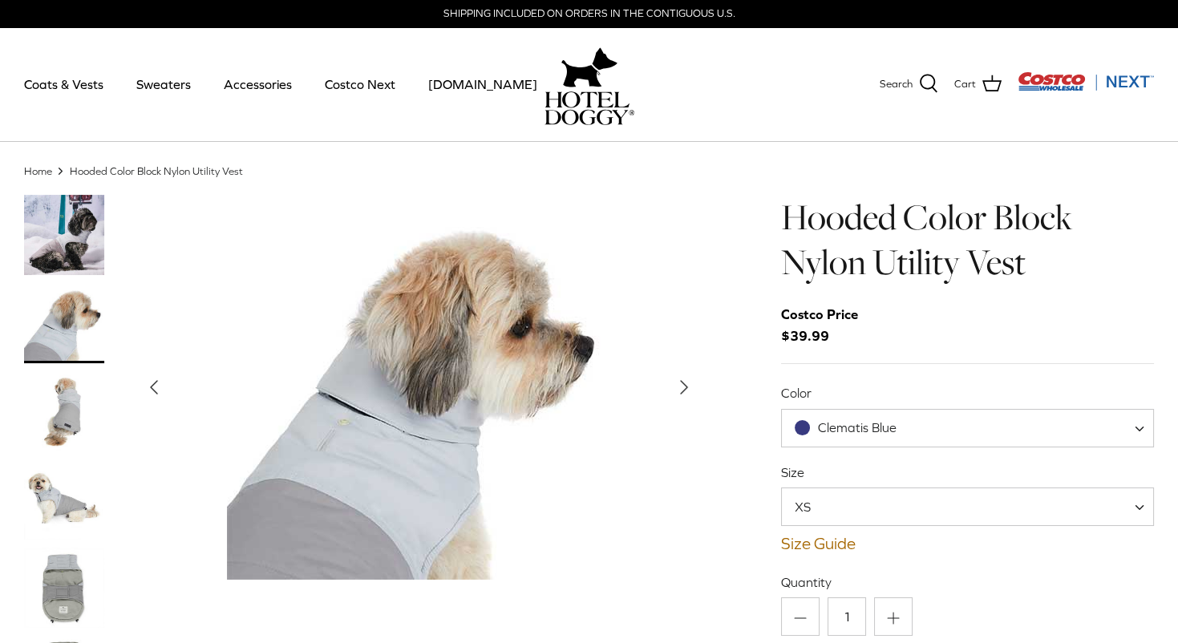
click at [67, 417] on img "Thumbnail Link" at bounding box center [64, 411] width 80 height 80
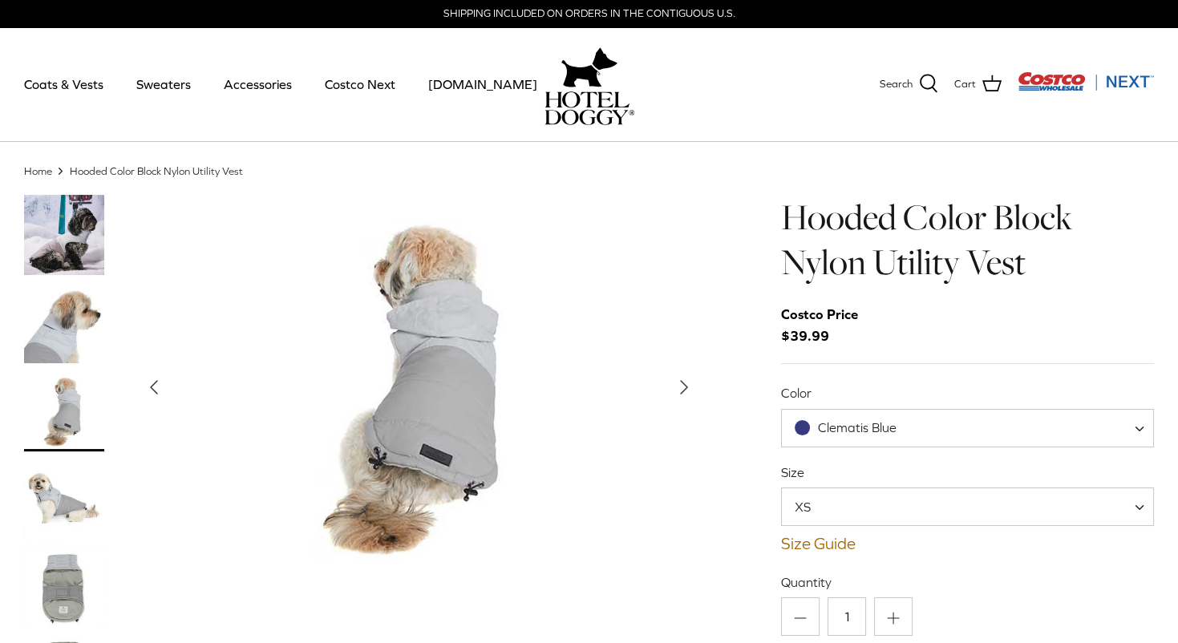
click at [63, 509] on img "Thumbnail Link" at bounding box center [64, 500] width 80 height 80
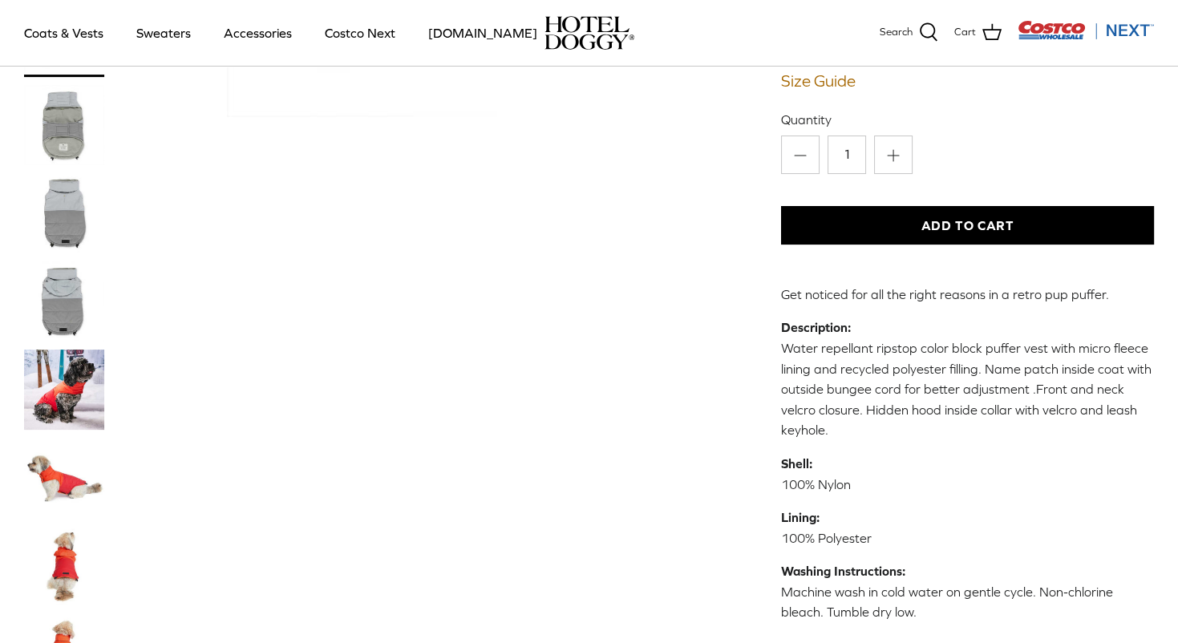
scroll to position [419, 0]
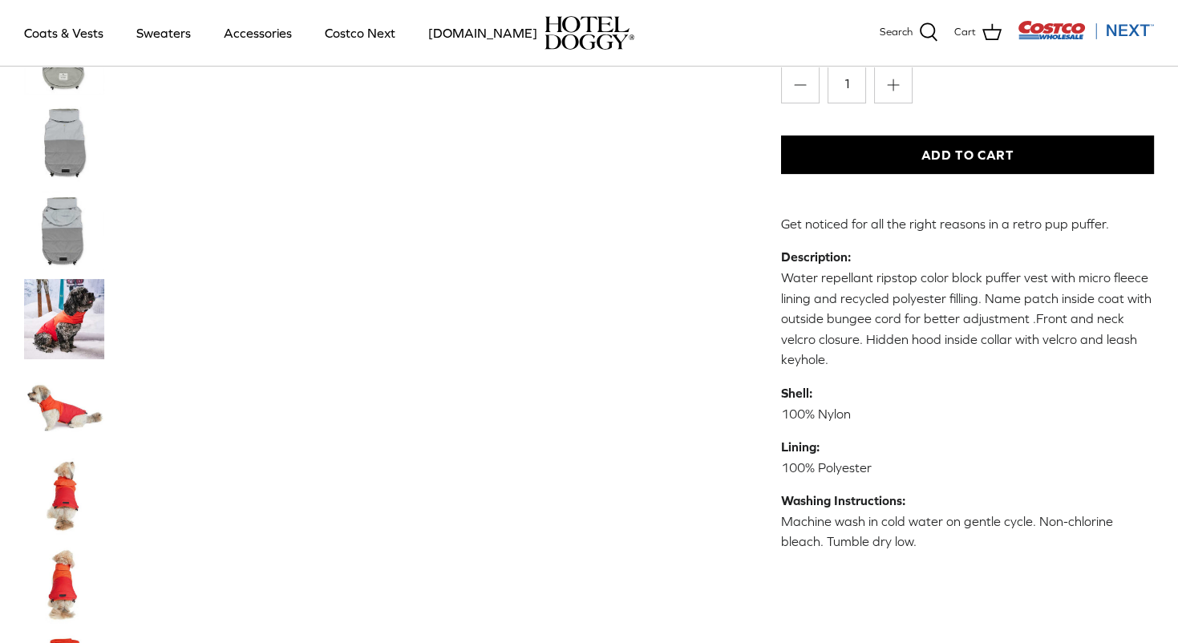
click at [63, 509] on img "Thumbnail Link" at bounding box center [64, 495] width 80 height 80
click at [67, 482] on img "Thumbnail Link" at bounding box center [64, 495] width 80 height 80
click at [63, 580] on img "Thumbnail Link" at bounding box center [64, 584] width 80 height 80
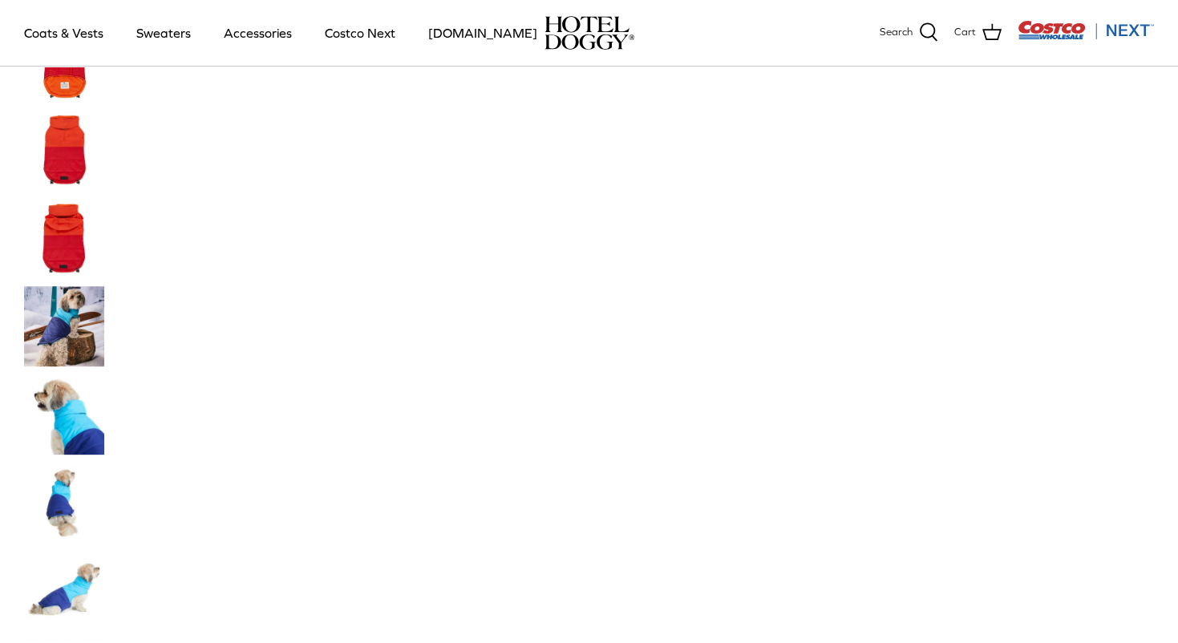
scroll to position [1243, 0]
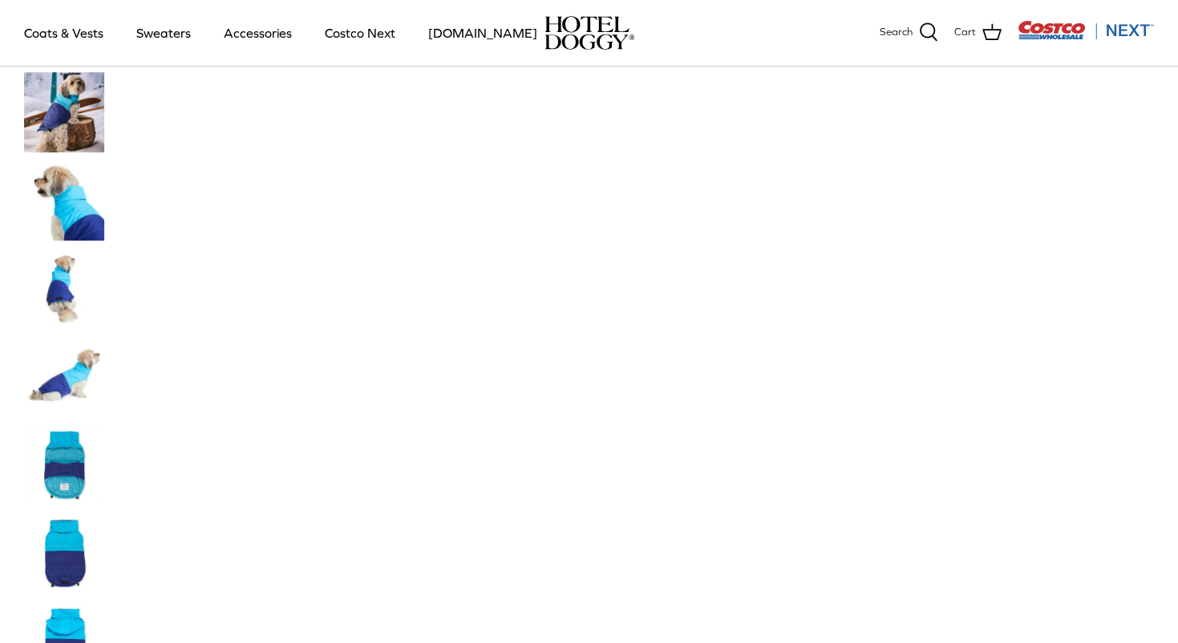
click at [75, 209] on img "Thumbnail Link" at bounding box center [64, 200] width 80 height 80
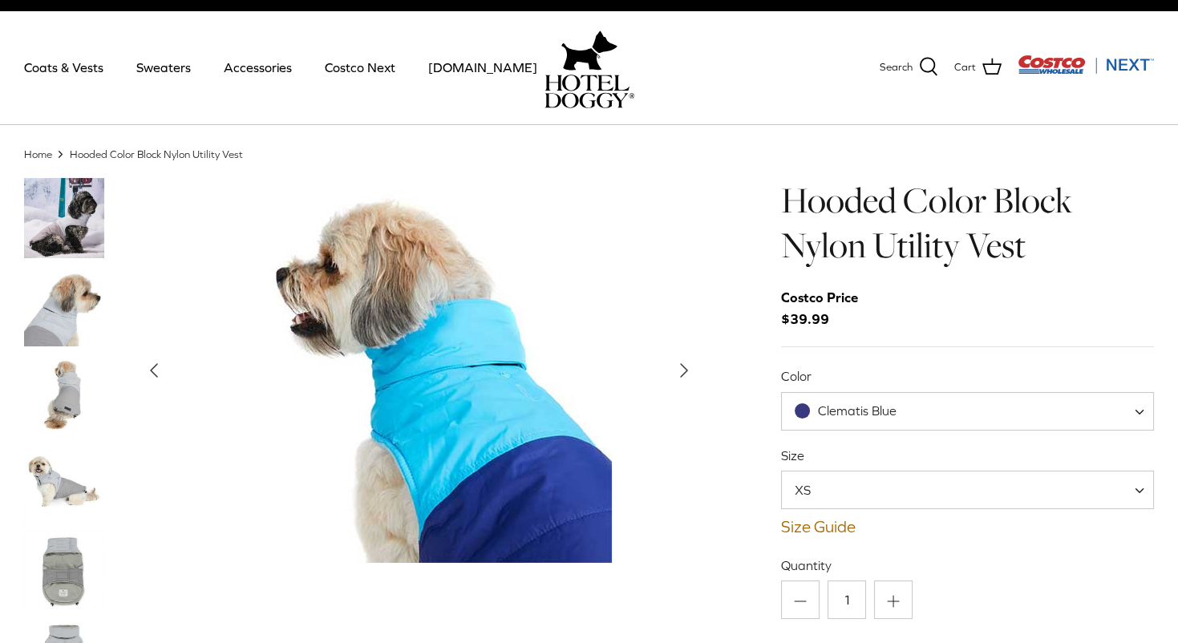
scroll to position [0, 0]
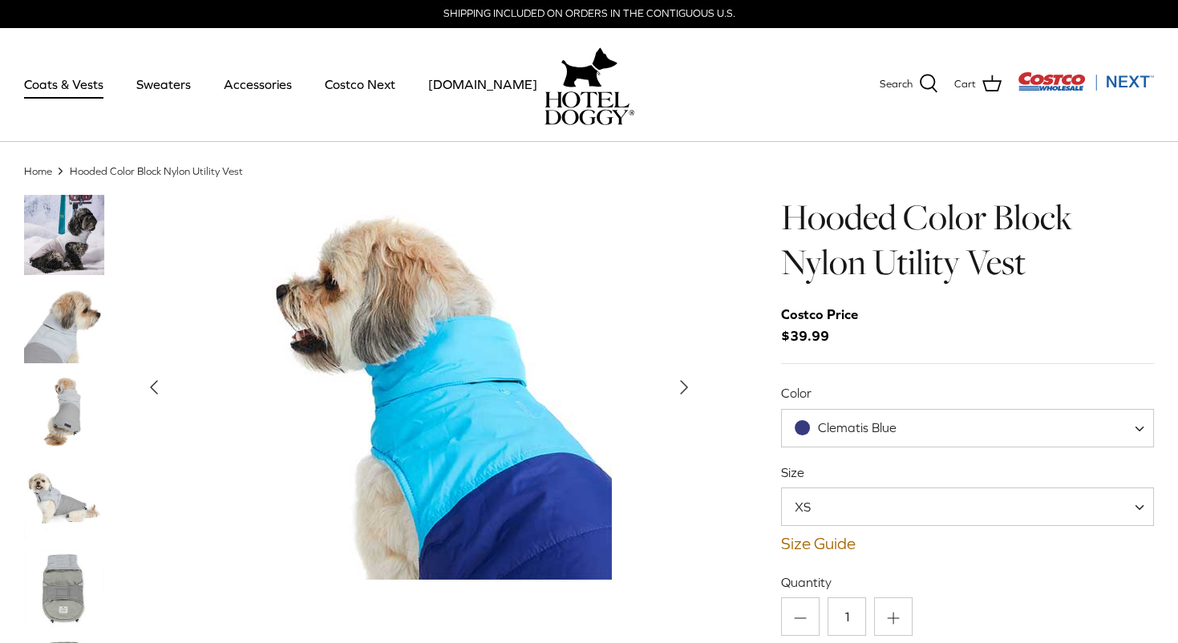
click at [74, 83] on link "Coats & Vests" at bounding box center [64, 84] width 108 height 55
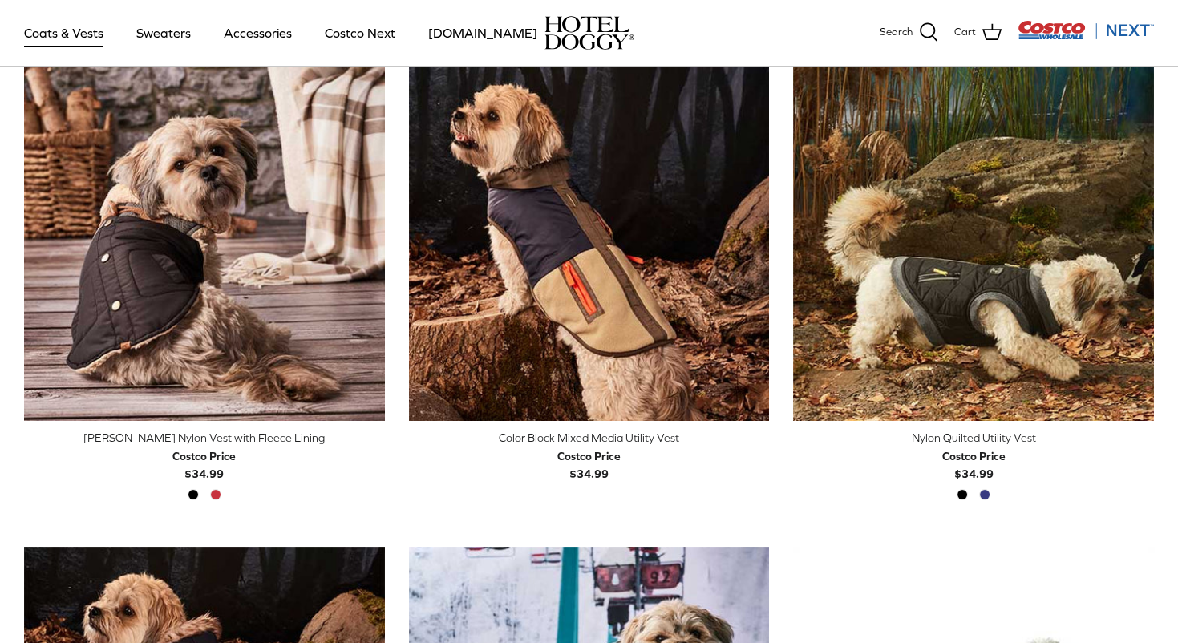
scroll to position [427, 0]
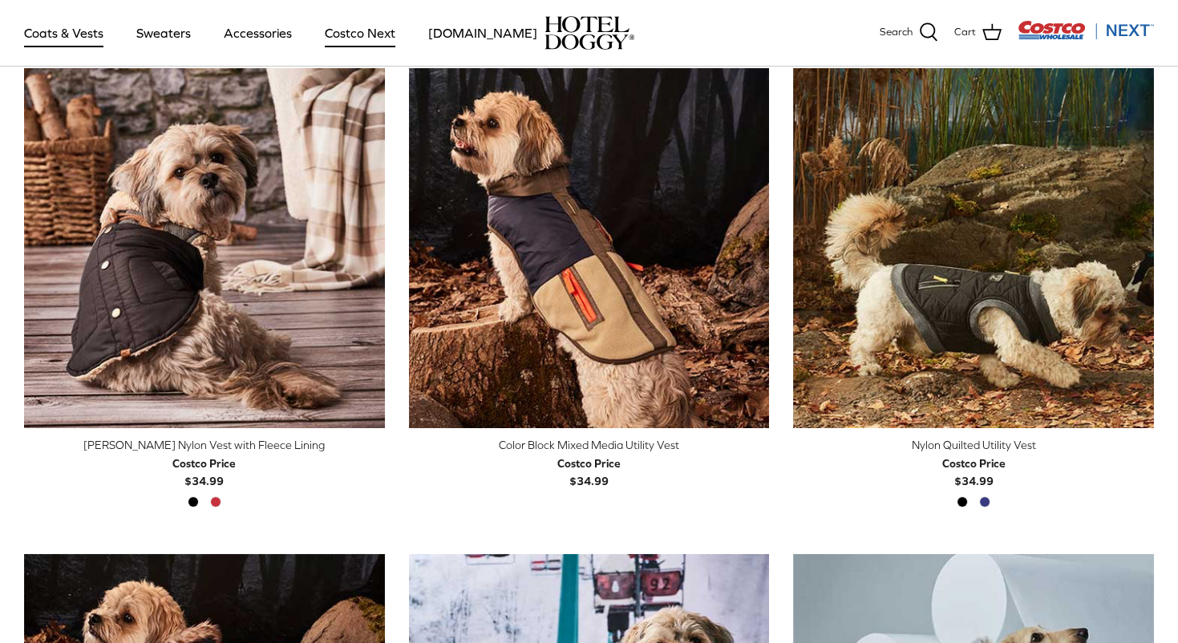
click at [370, 36] on link "Costco Next" at bounding box center [359, 33] width 99 height 55
